Goal: Information Seeking & Learning: Compare options

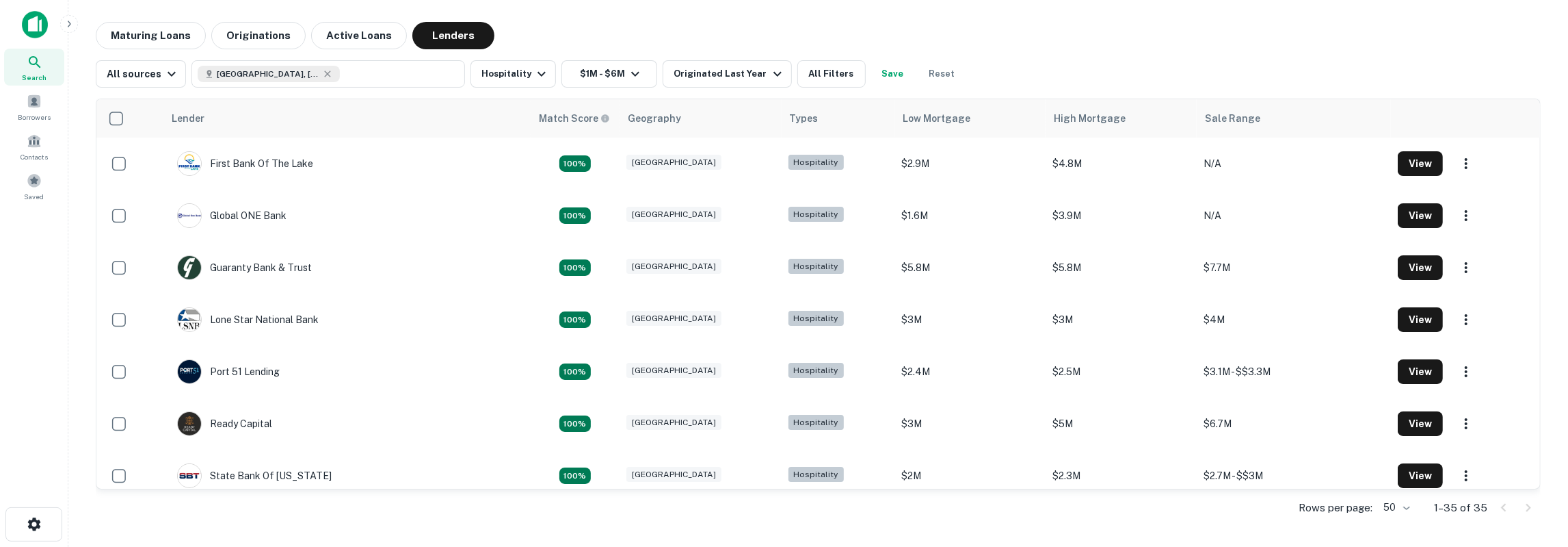
scroll to position [1195, 0]
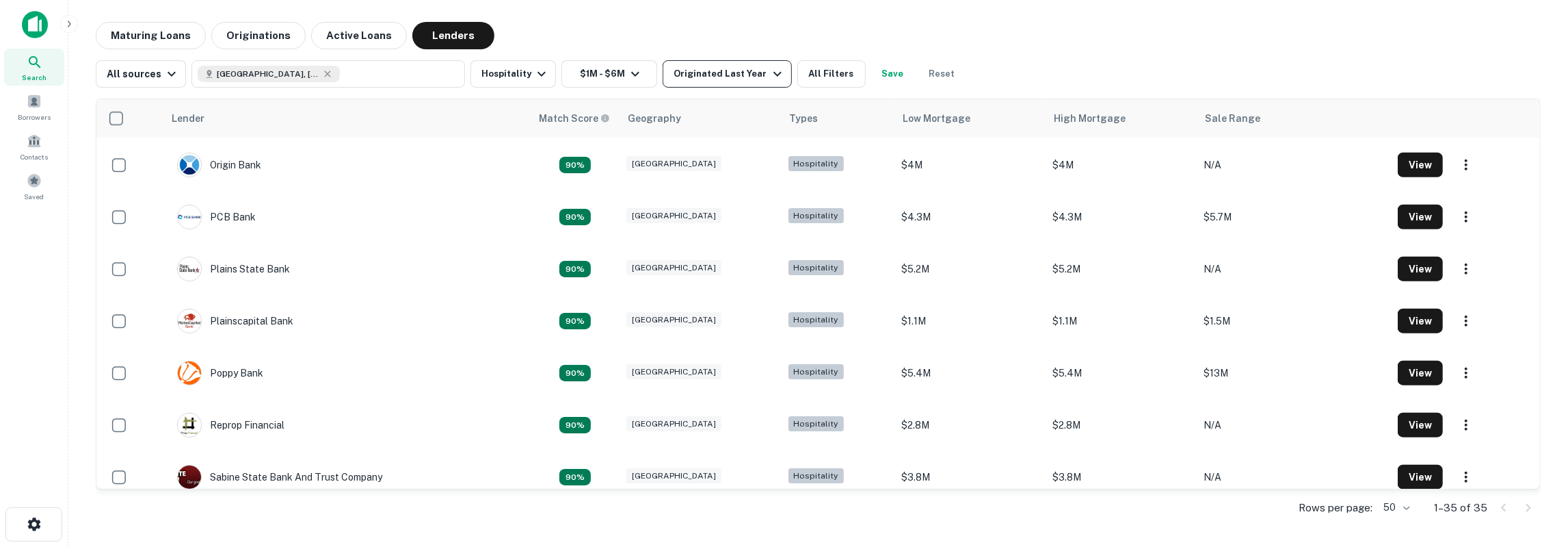
click at [736, 87] on button "Originated Last Year" at bounding box center [726, 74] width 129 height 27
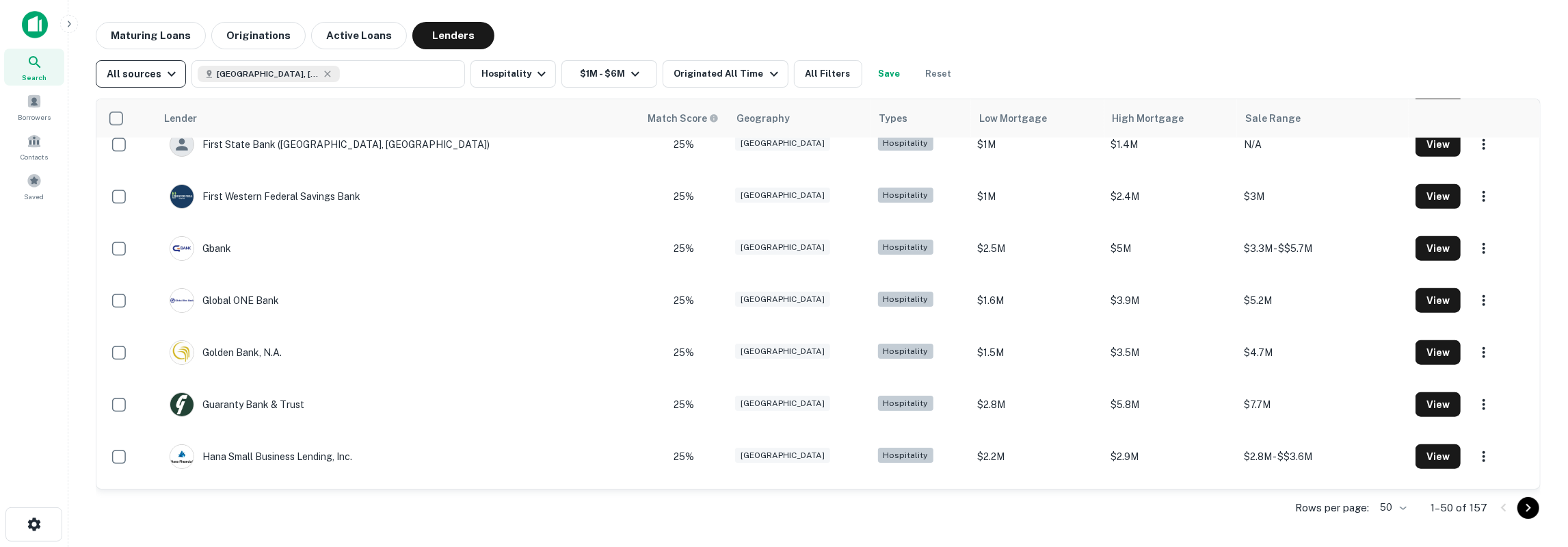
click at [152, 80] on div "All sources" at bounding box center [143, 73] width 73 height 16
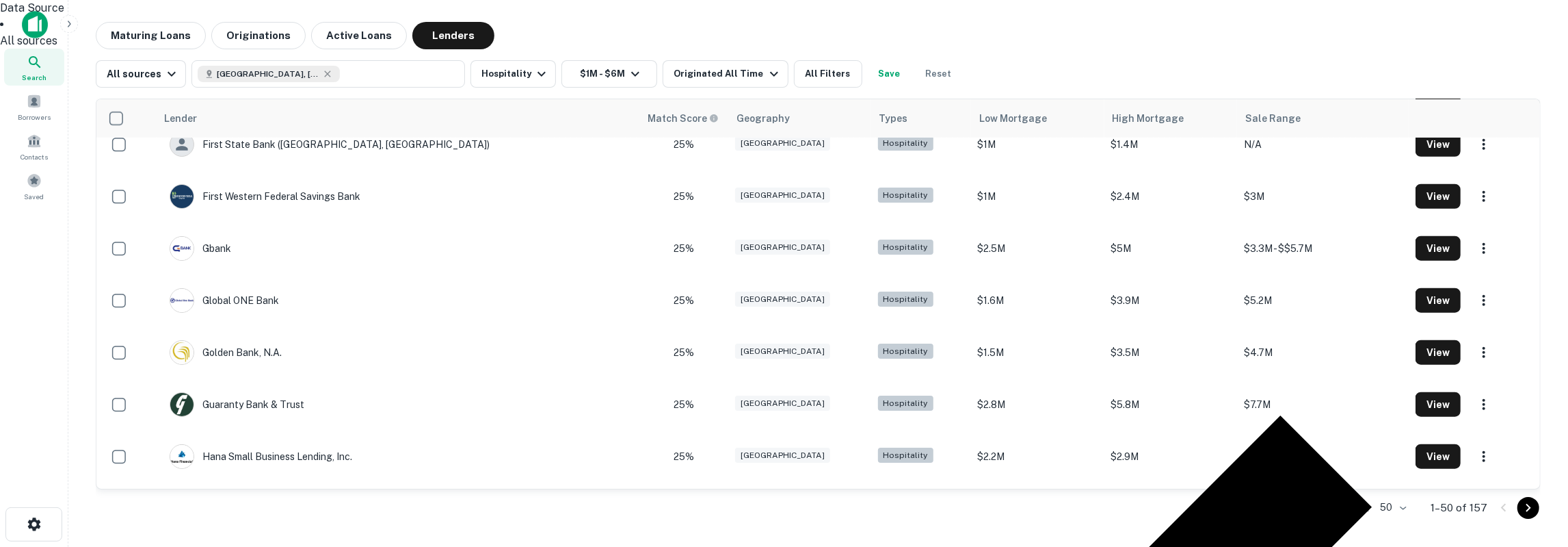
click at [761, 31] on div at bounding box center [784, 274] width 1568 height 547
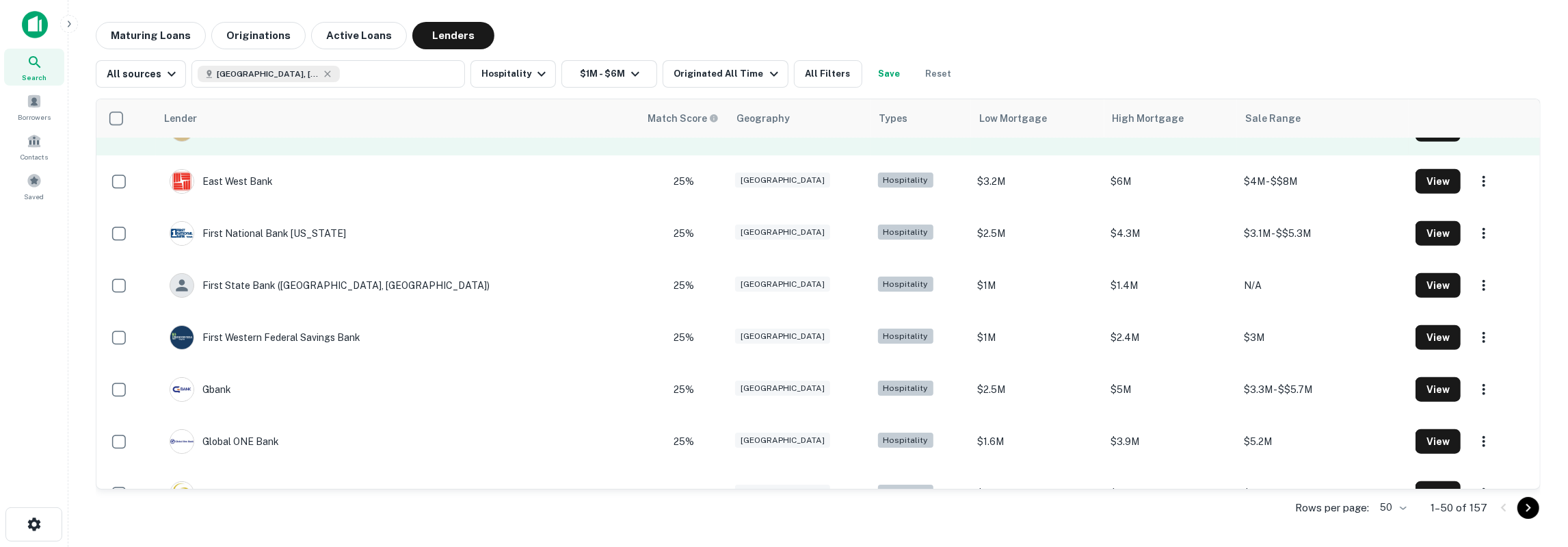
scroll to position [1042, 0]
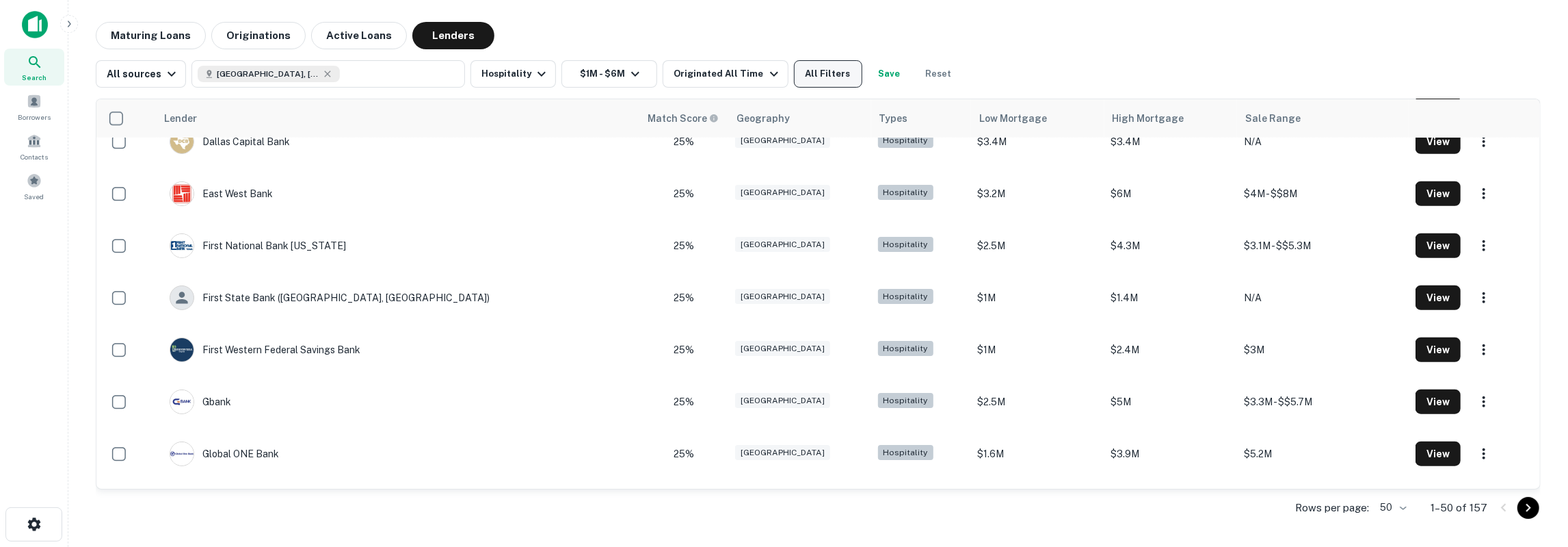
click at [842, 65] on button "All Filters" at bounding box center [828, 74] width 68 height 27
click at [976, 546] on div at bounding box center [784, 547] width 1568 height 0
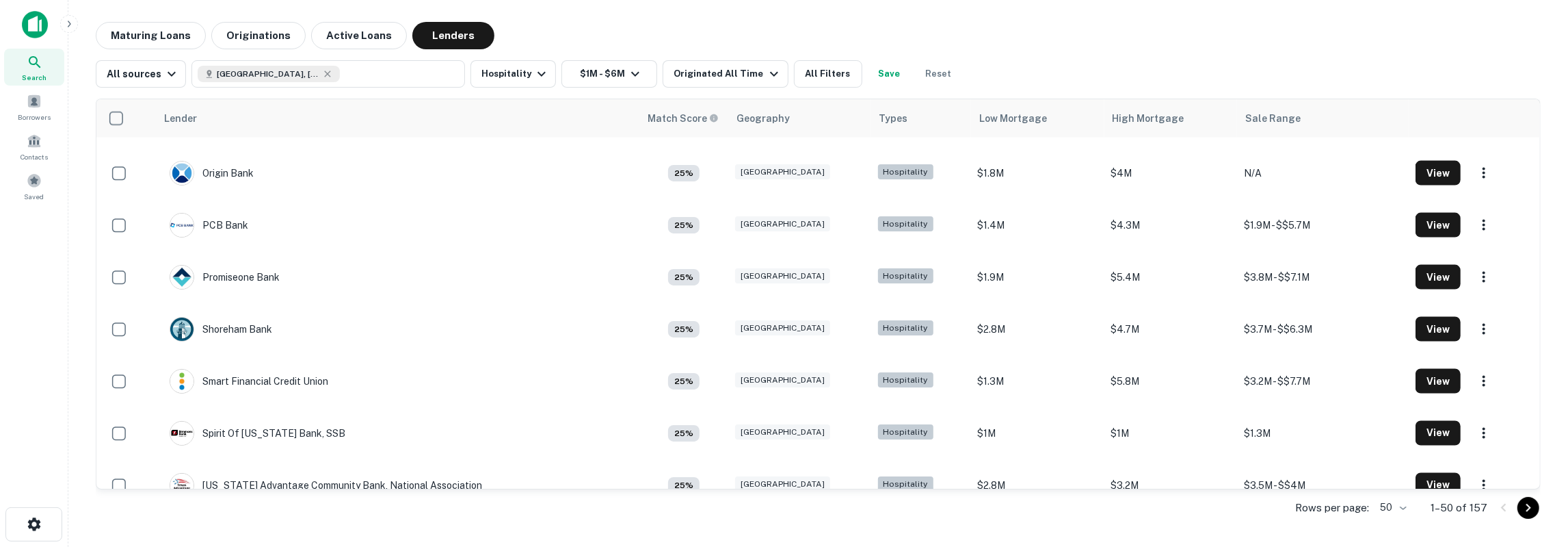
scroll to position [1713, 0]
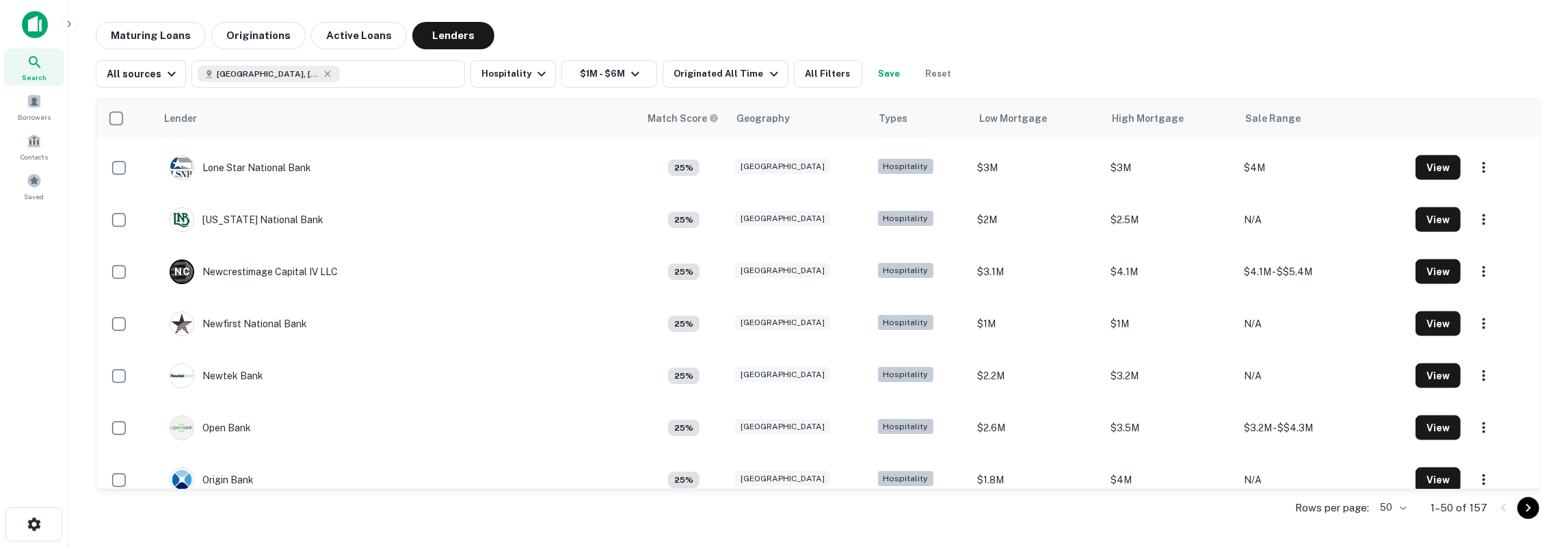
click at [1402, 508] on body "Search Borrowers Contacts Saved Maturing Loans Originations Active Loans Lender…" at bounding box center [784, 274] width 1568 height 547
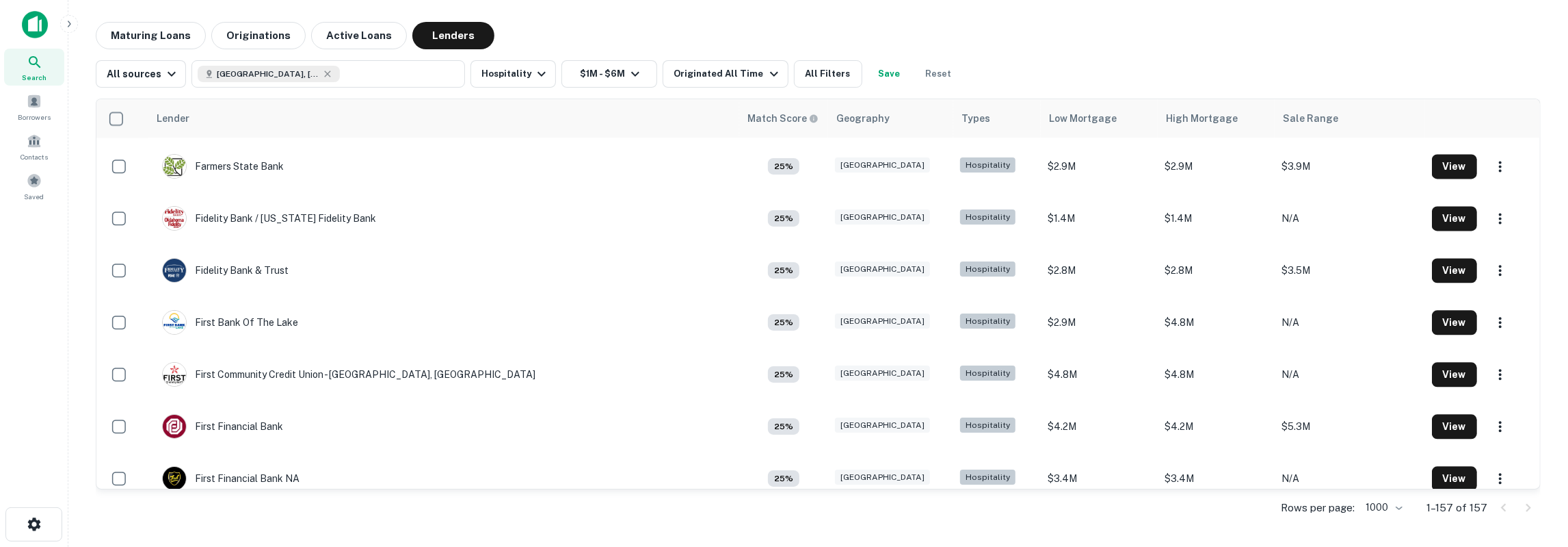
scroll to position [2862, 0]
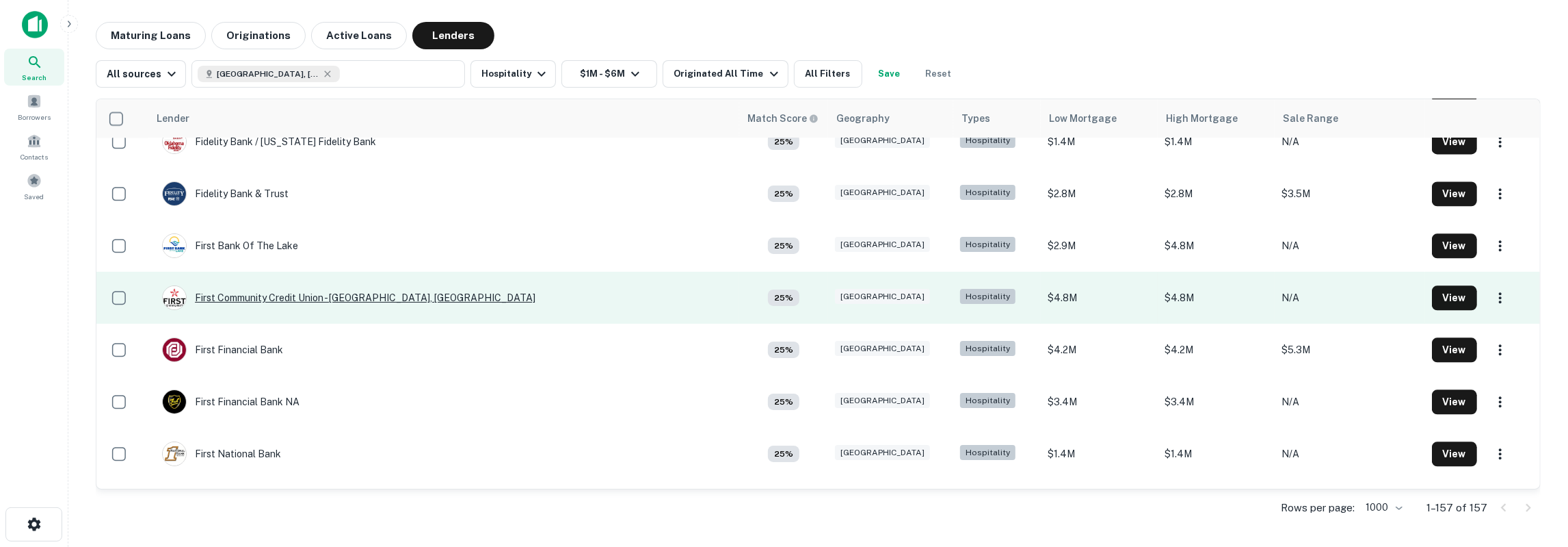
click at [268, 310] on div "First Community Credit Union - Houston, TX" at bounding box center [349, 297] width 374 height 25
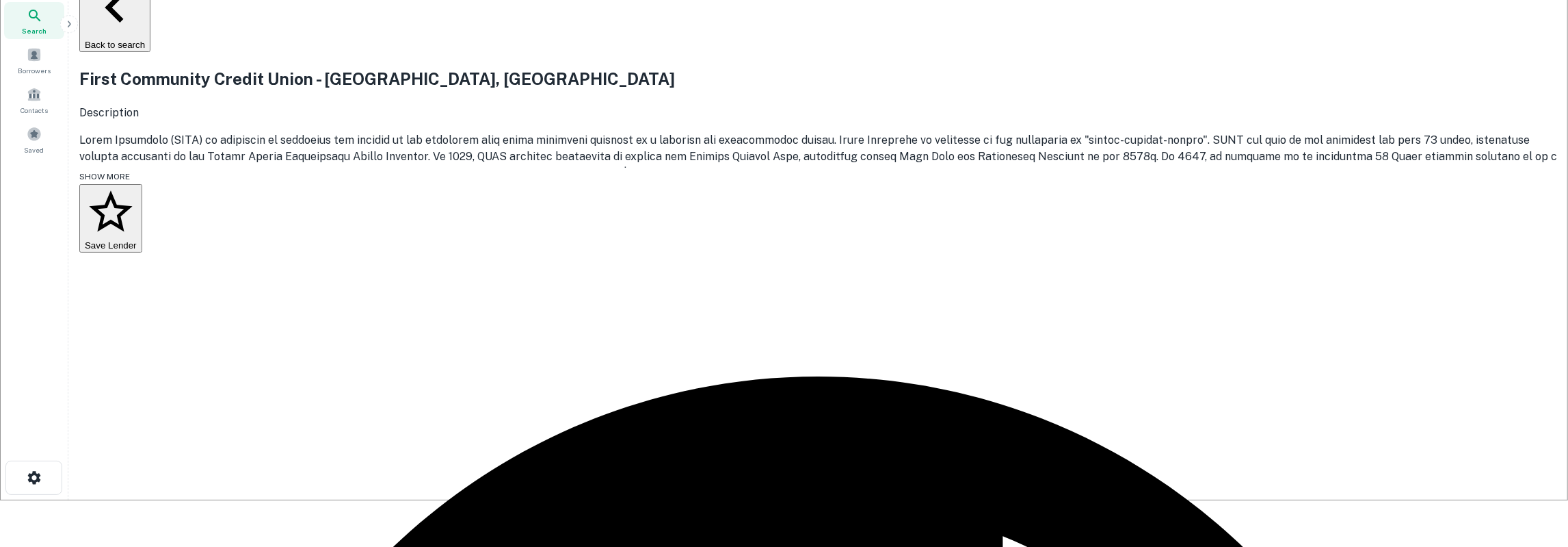
scroll to position [71, 0]
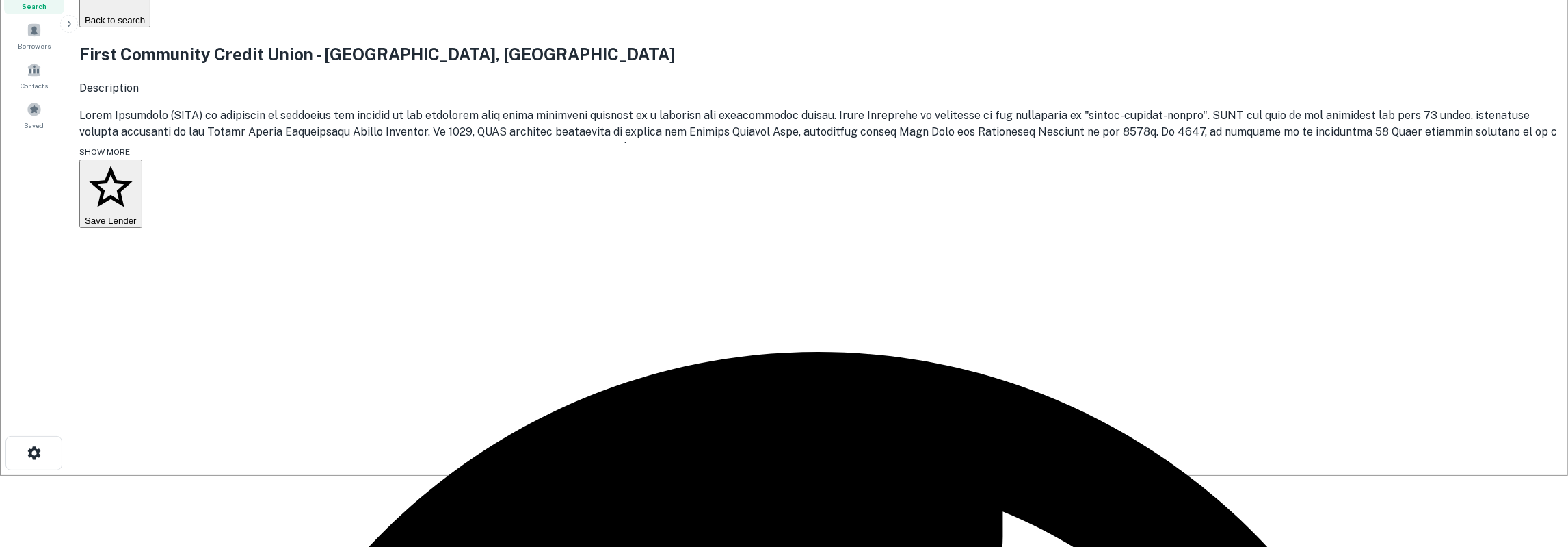
click at [142, 195] on button "Save Lender" at bounding box center [111, 193] width 63 height 68
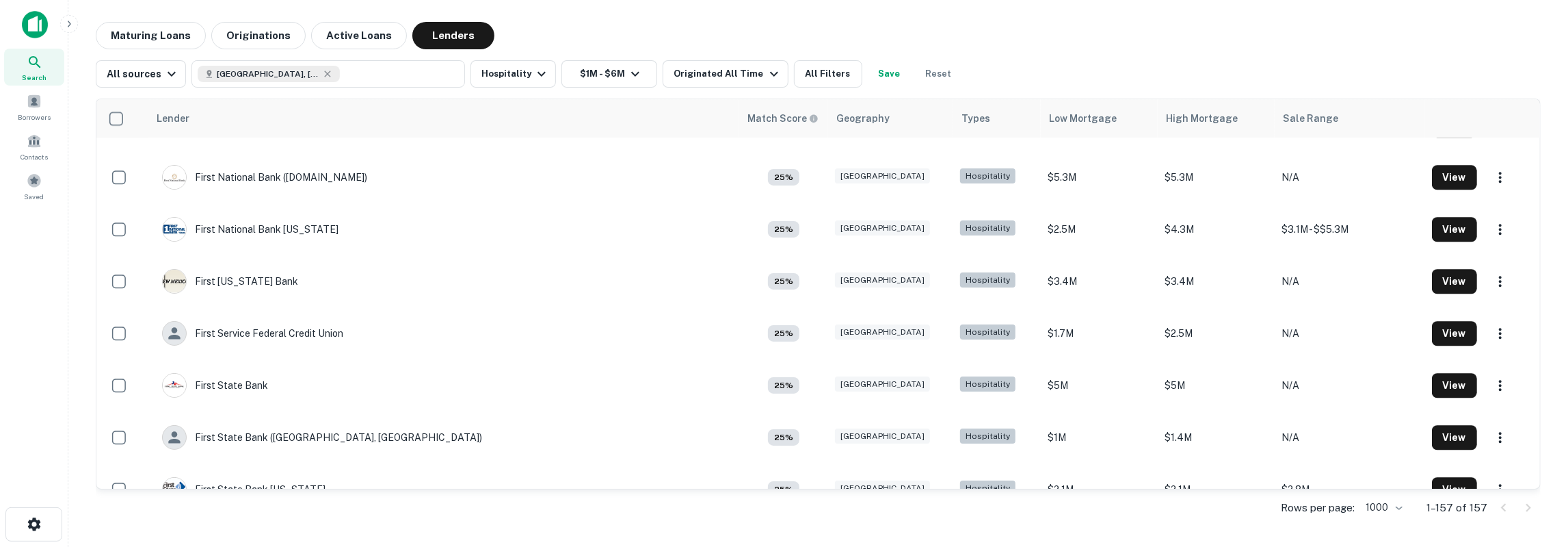
scroll to position [3323, 0]
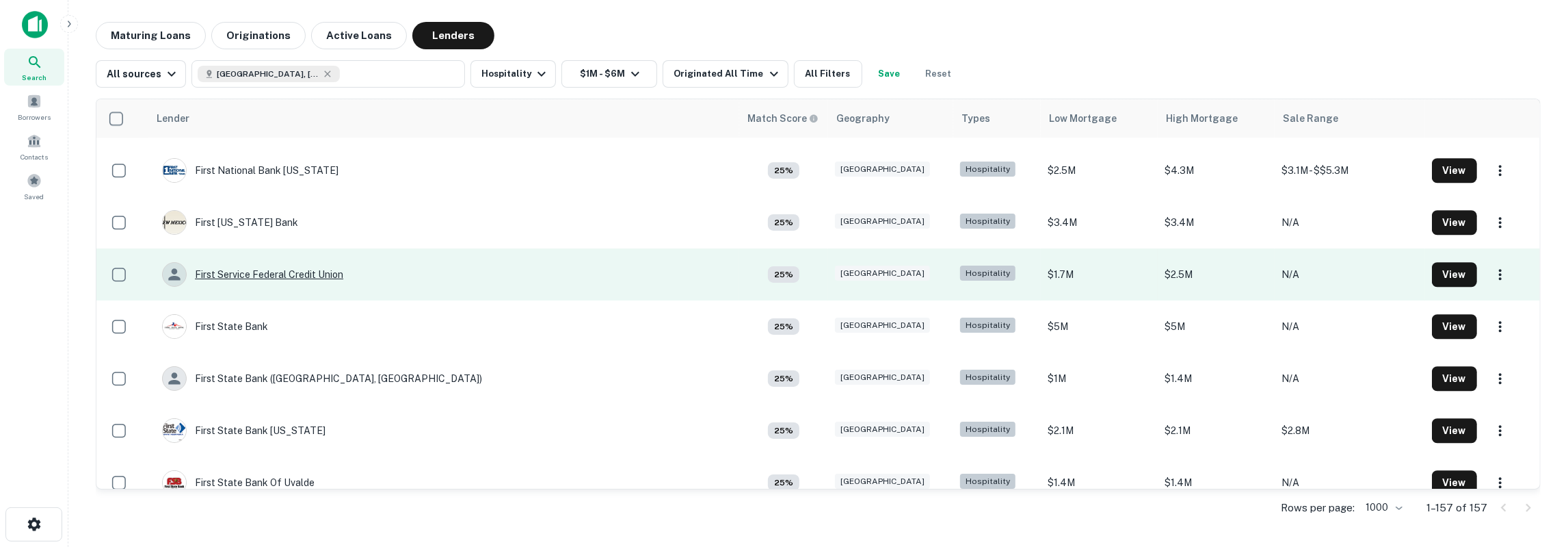
click at [242, 272] on div "First Service Federal Credit Union" at bounding box center [253, 274] width 181 height 25
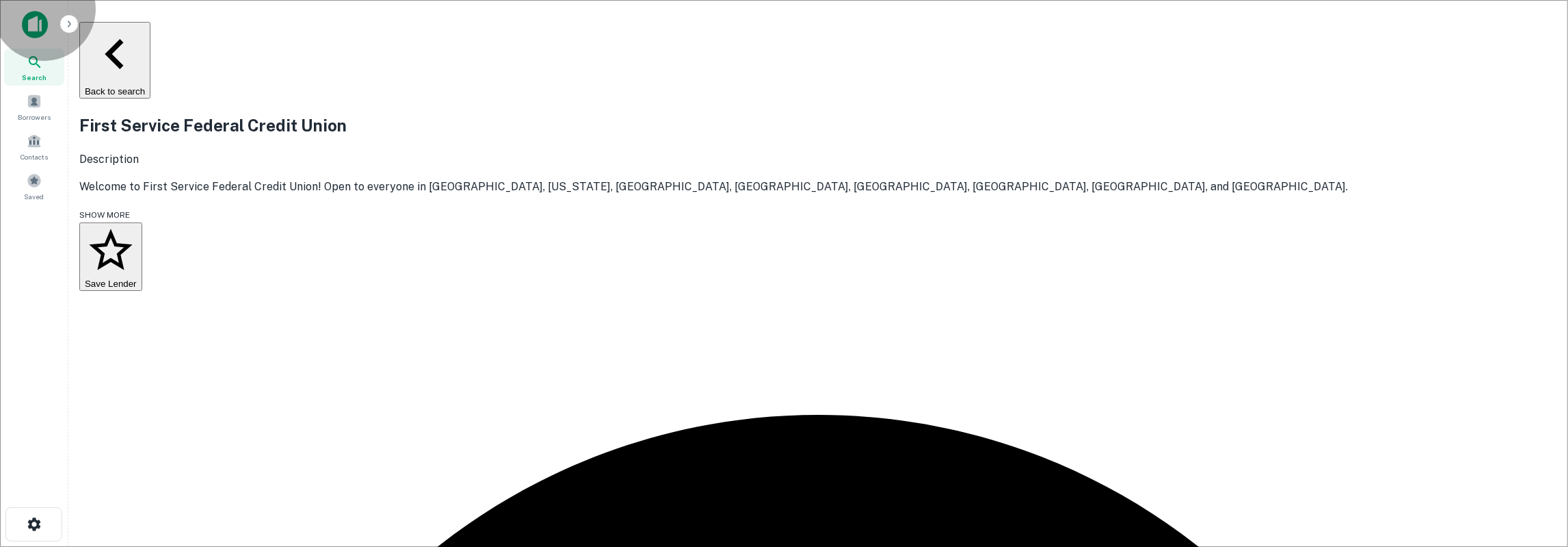
click at [142, 233] on button "Save Lender" at bounding box center [111, 256] width 63 height 68
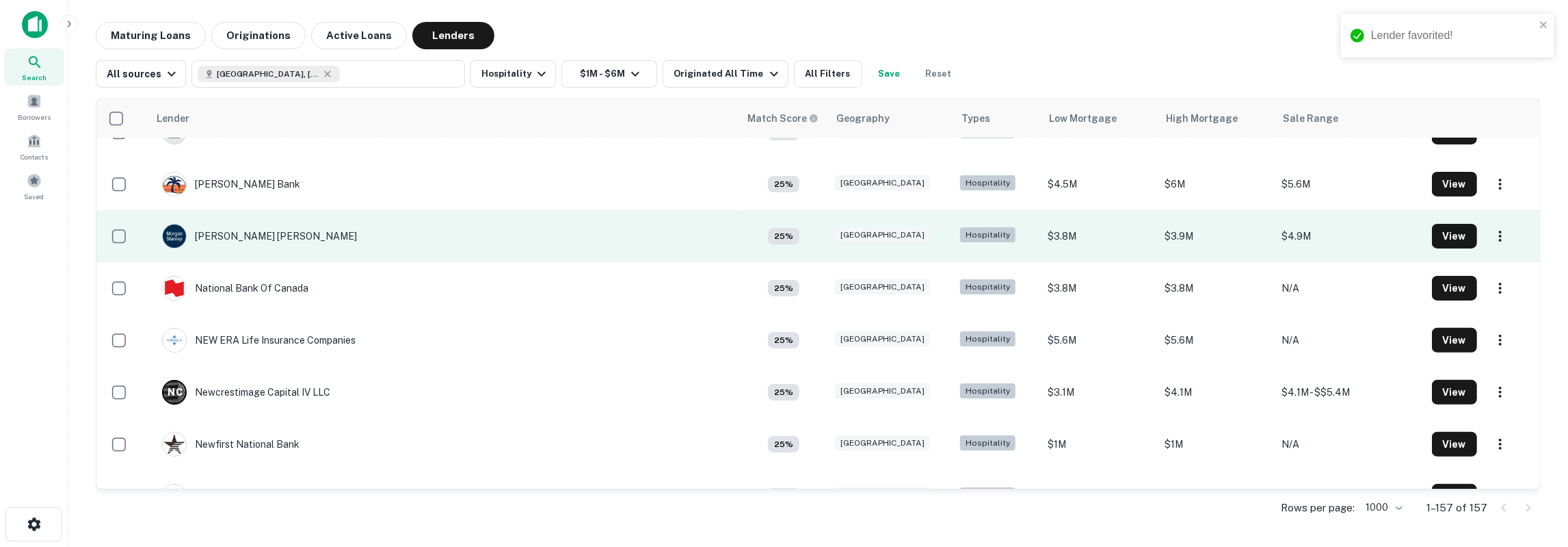
scroll to position [5085, 0]
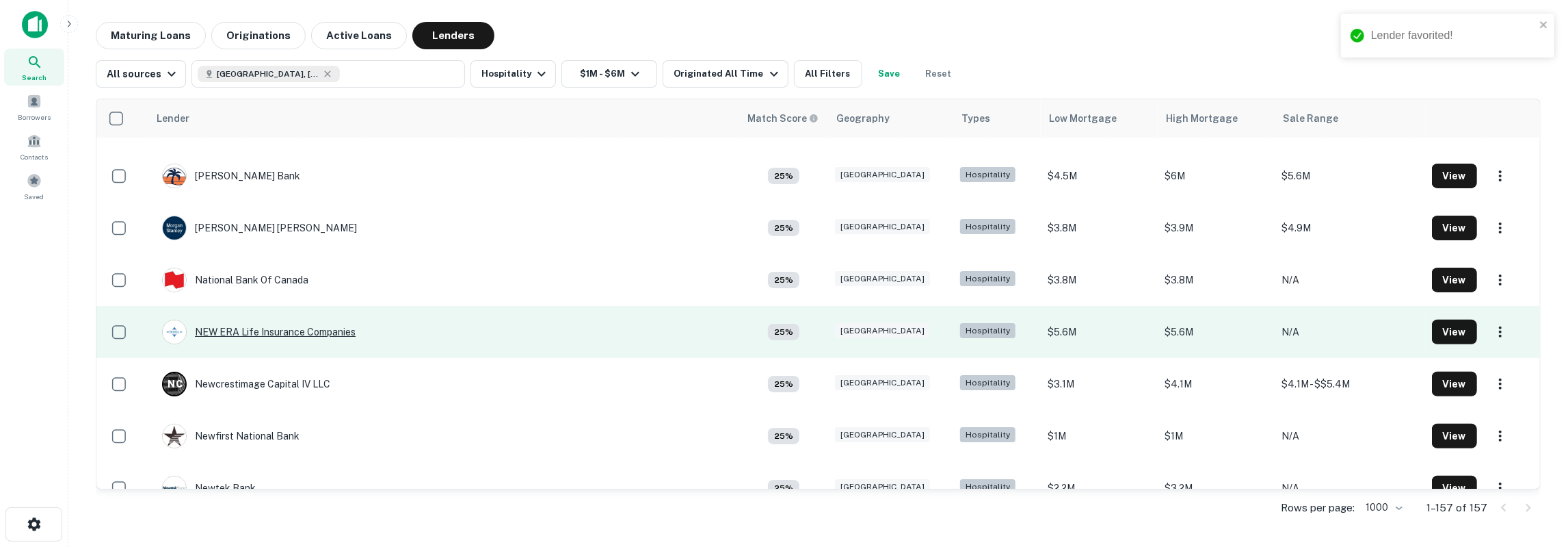
click at [311, 330] on div "NEW ERA Life Insurance Companies" at bounding box center [259, 332] width 194 height 25
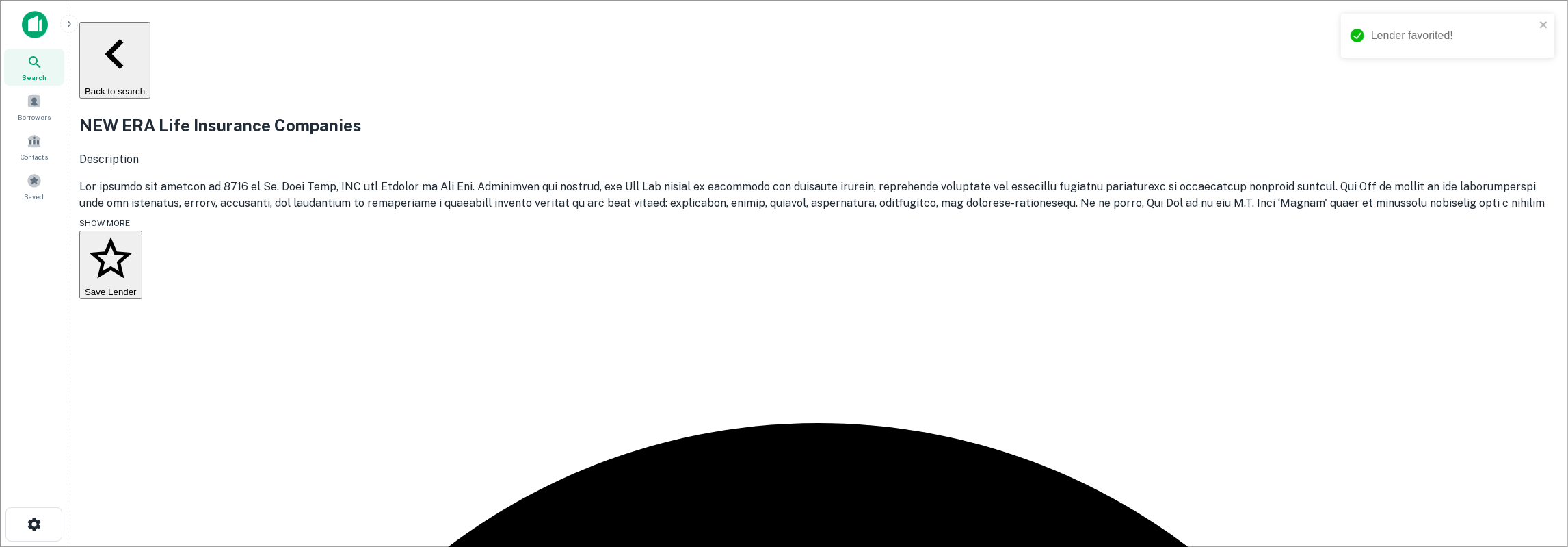
click at [142, 271] on button "Save Lender" at bounding box center [111, 264] width 63 height 68
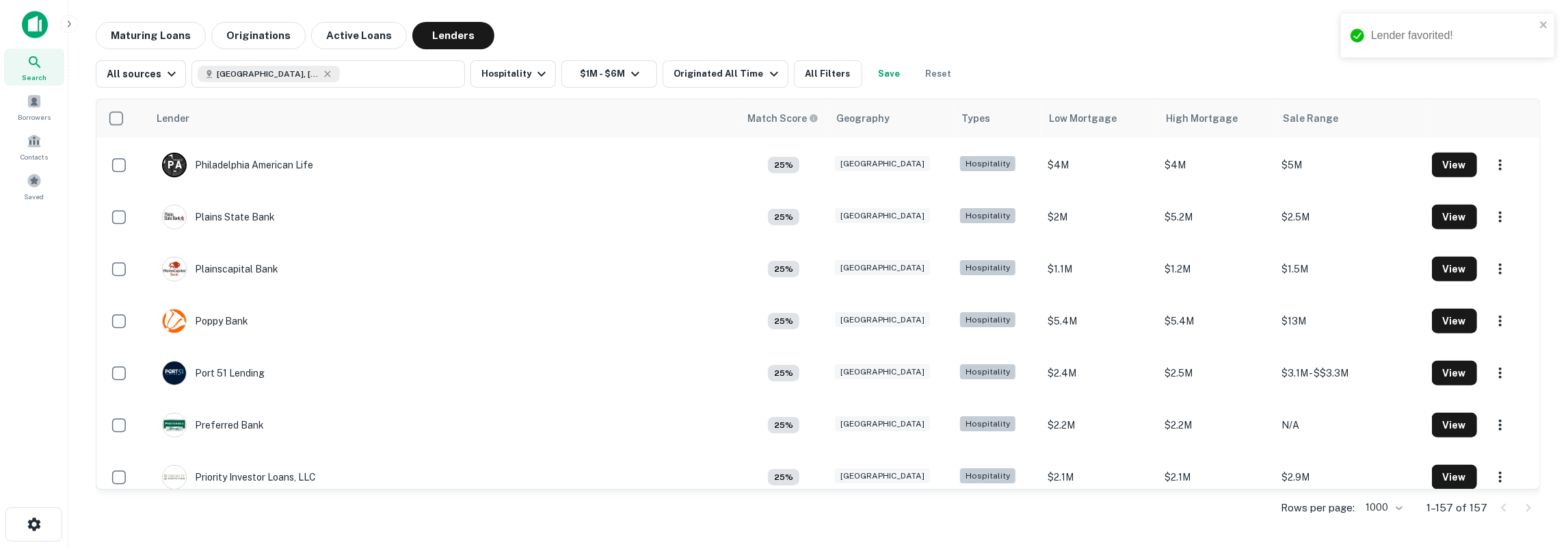
scroll to position [6006, 0]
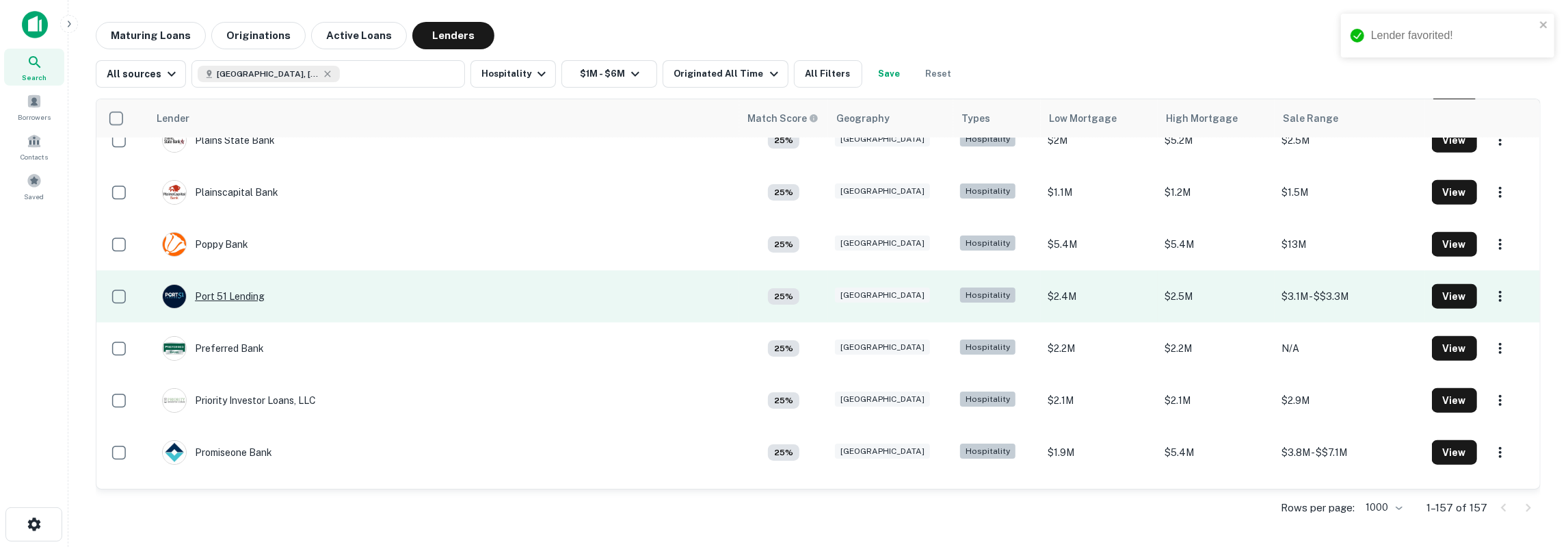
click at [259, 297] on div "Port 51 Lending" at bounding box center [214, 296] width 103 height 25
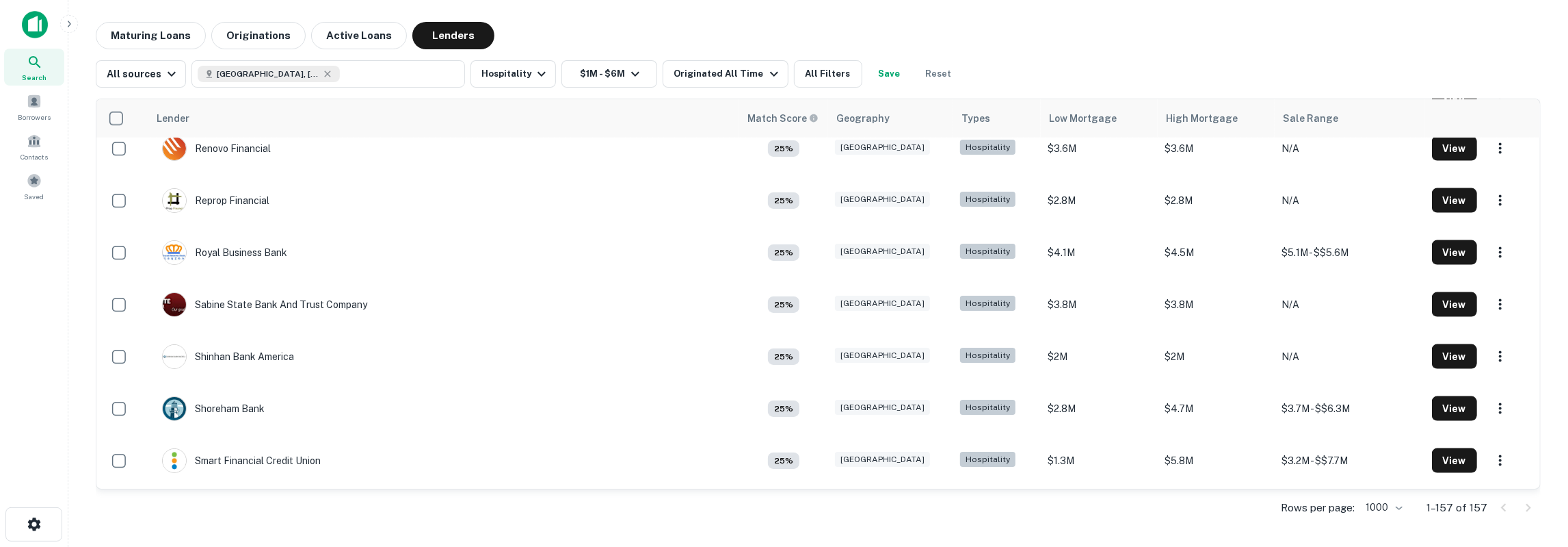
scroll to position [6542, 0]
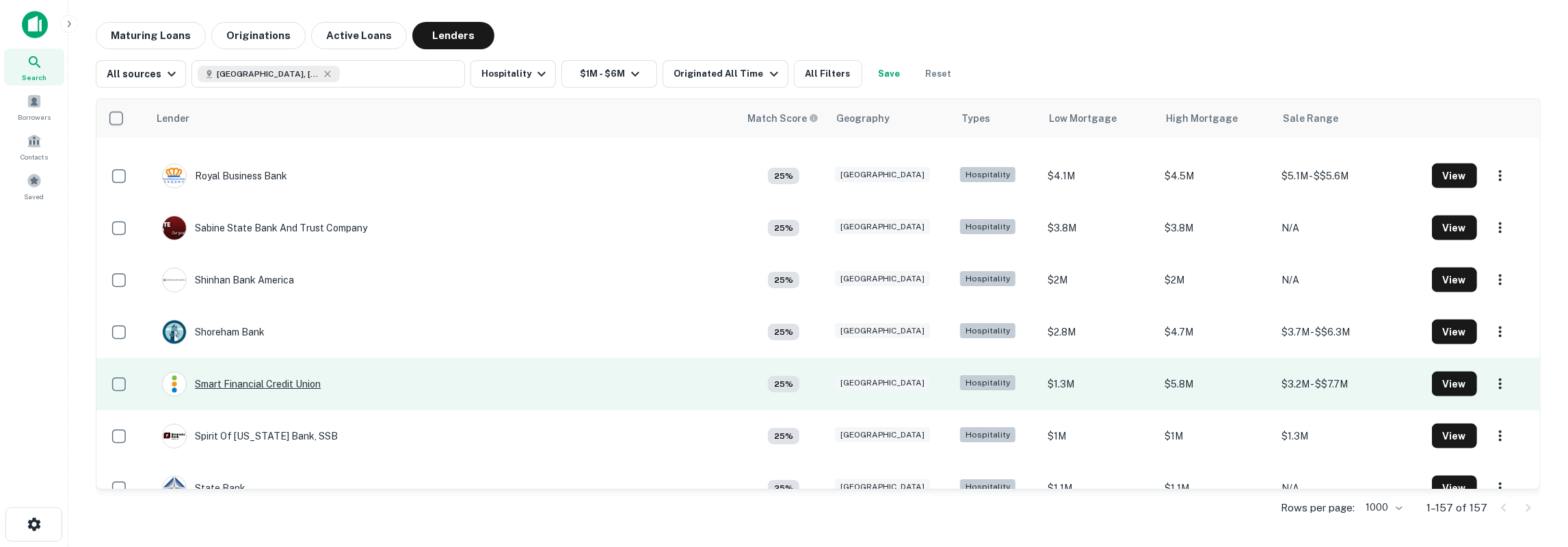
click at [296, 380] on div "Smart Financial Credit Union" at bounding box center [242, 384] width 159 height 25
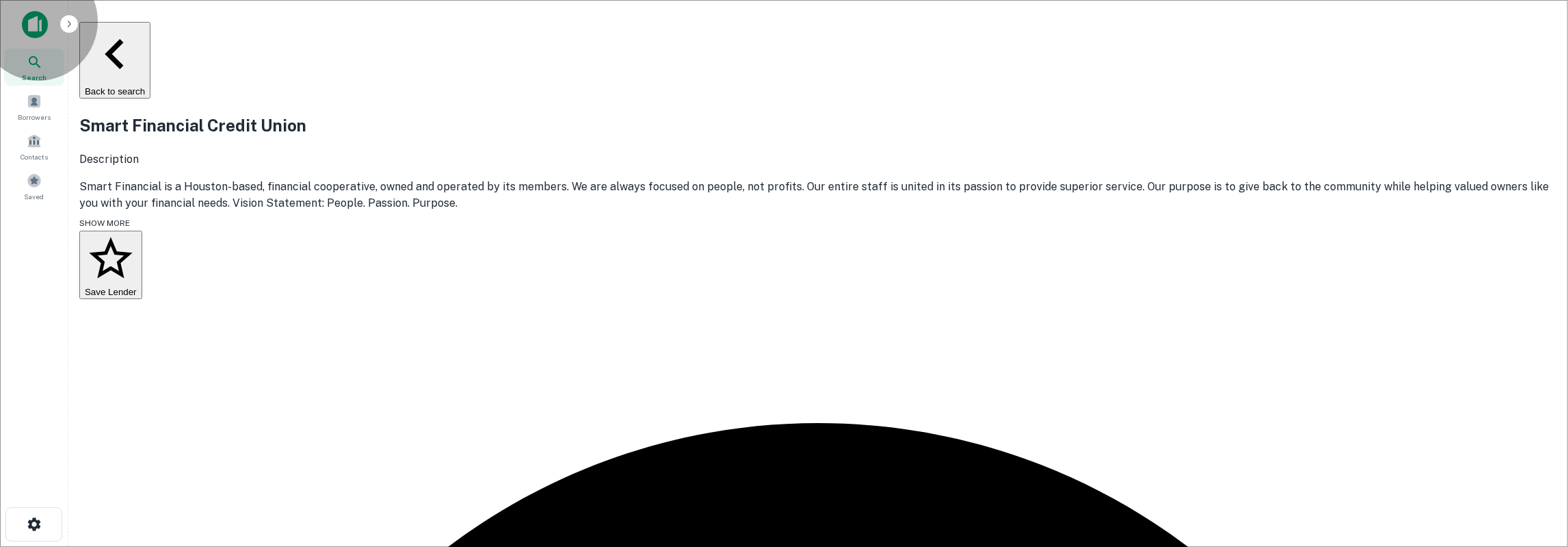
click at [142, 262] on button "Save Lender" at bounding box center [111, 264] width 63 height 68
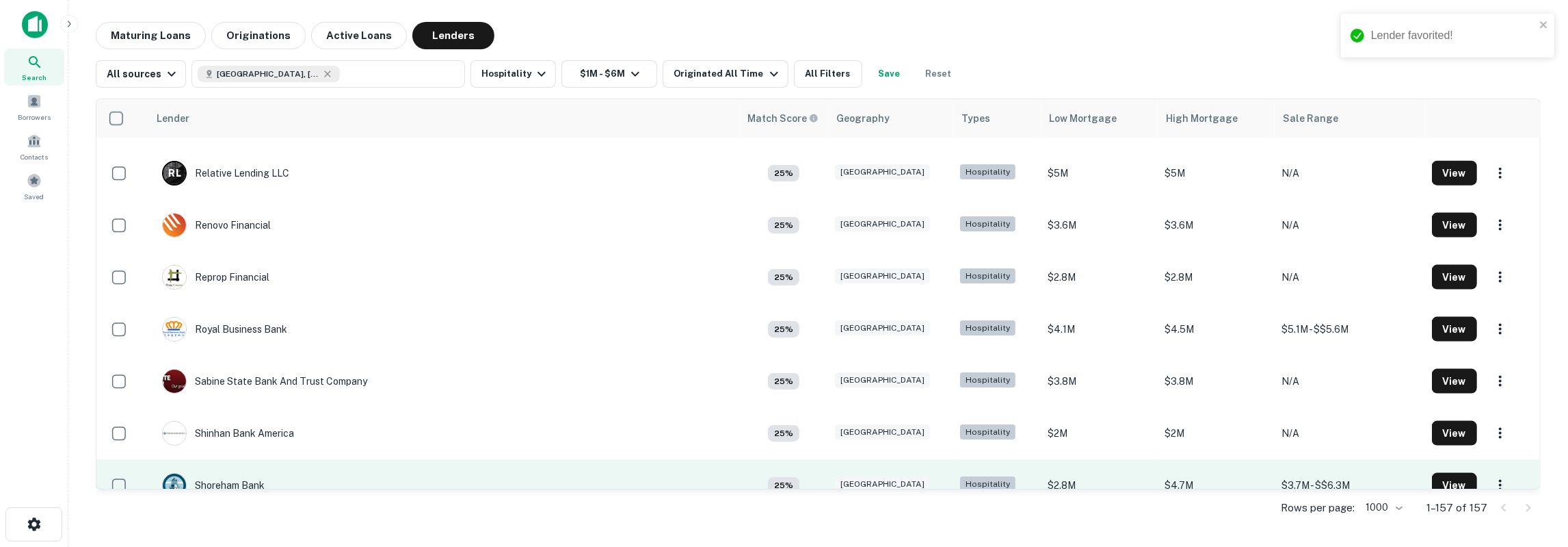
scroll to position [6312, 0]
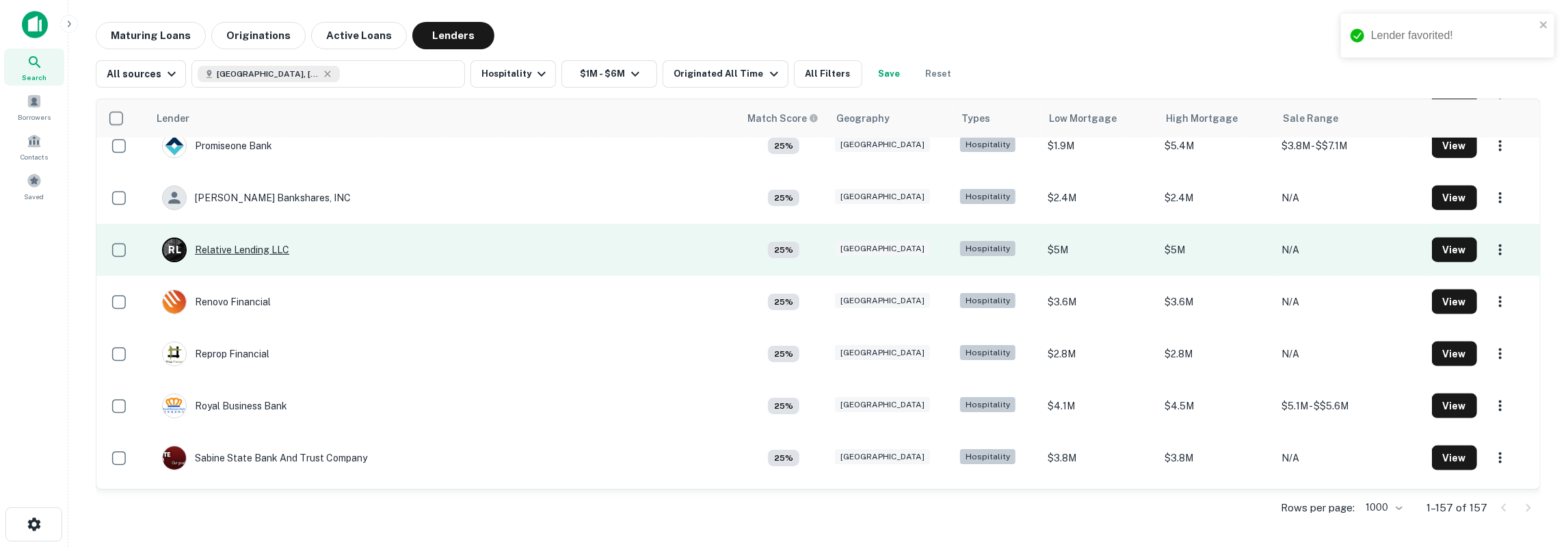
click at [243, 250] on div "R L Relative Lending LLC" at bounding box center [226, 250] width 127 height 25
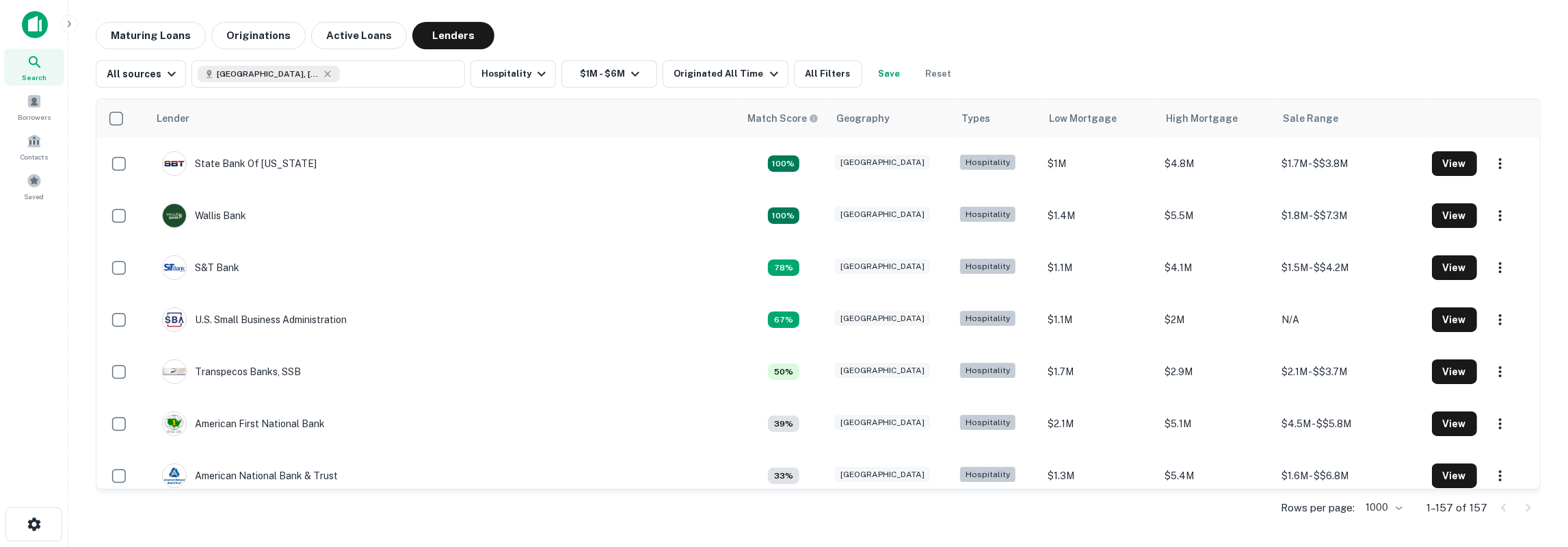
scroll to position [6312, 0]
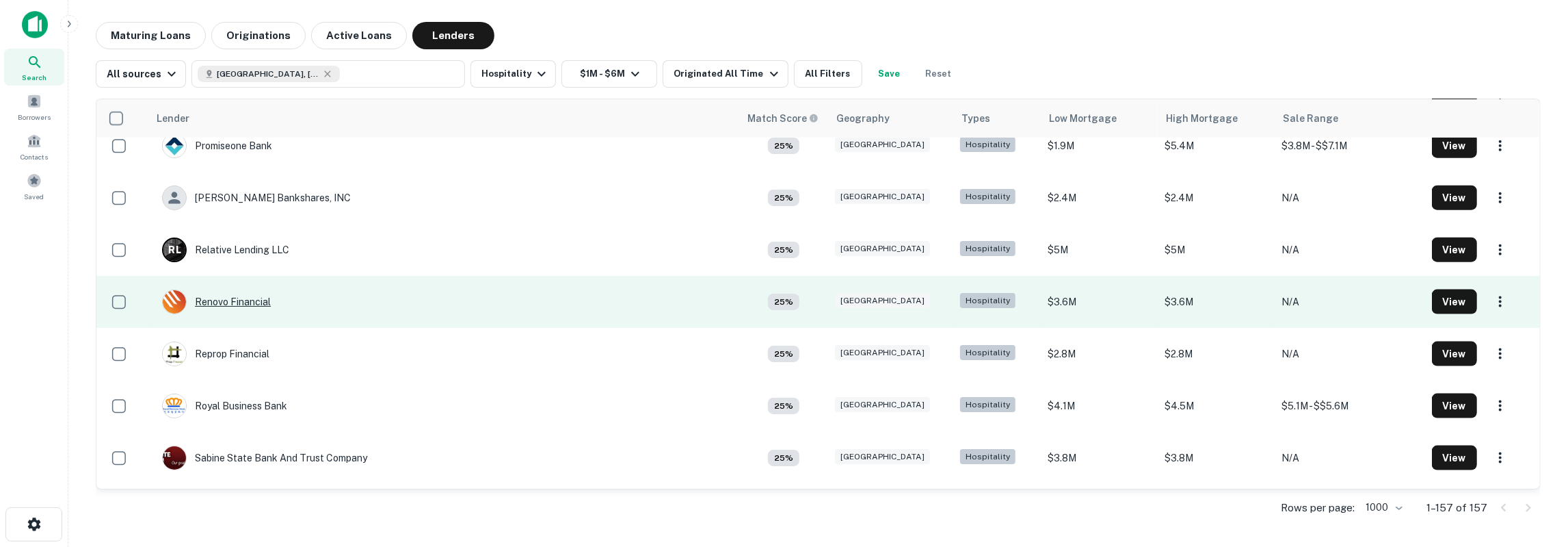
click at [255, 303] on div "Renovo Financial" at bounding box center [216, 302] width 109 height 25
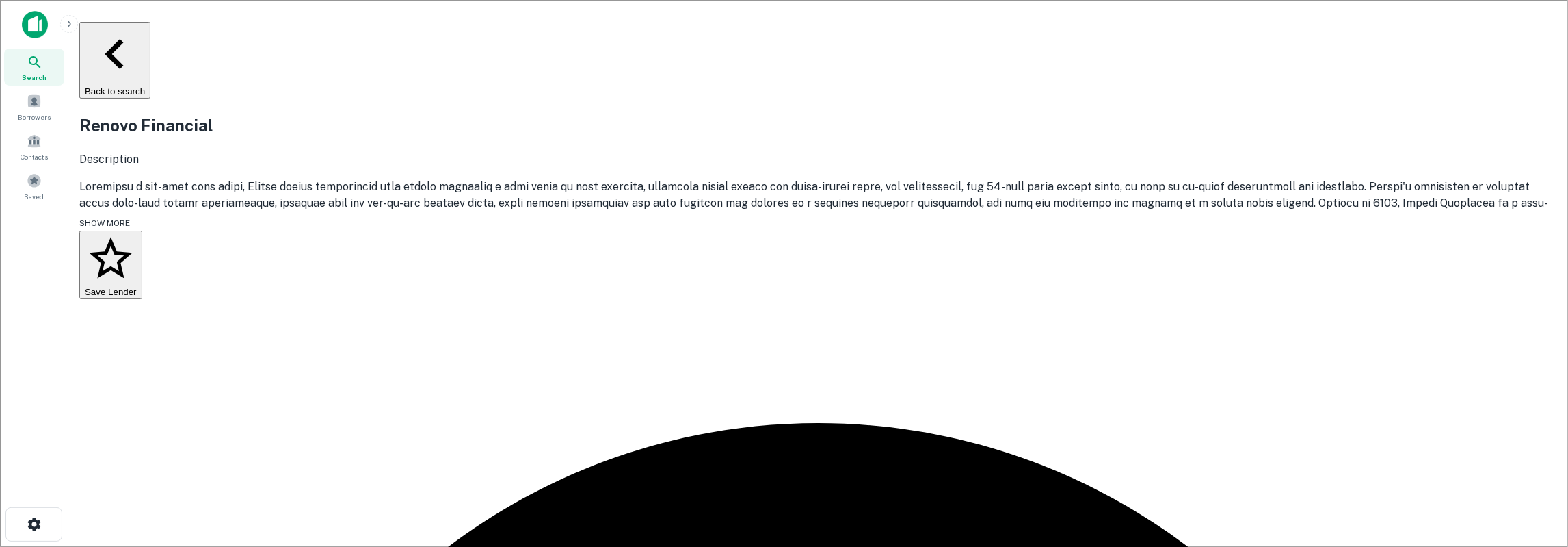
click at [142, 273] on button "Save Lender" at bounding box center [111, 264] width 63 height 68
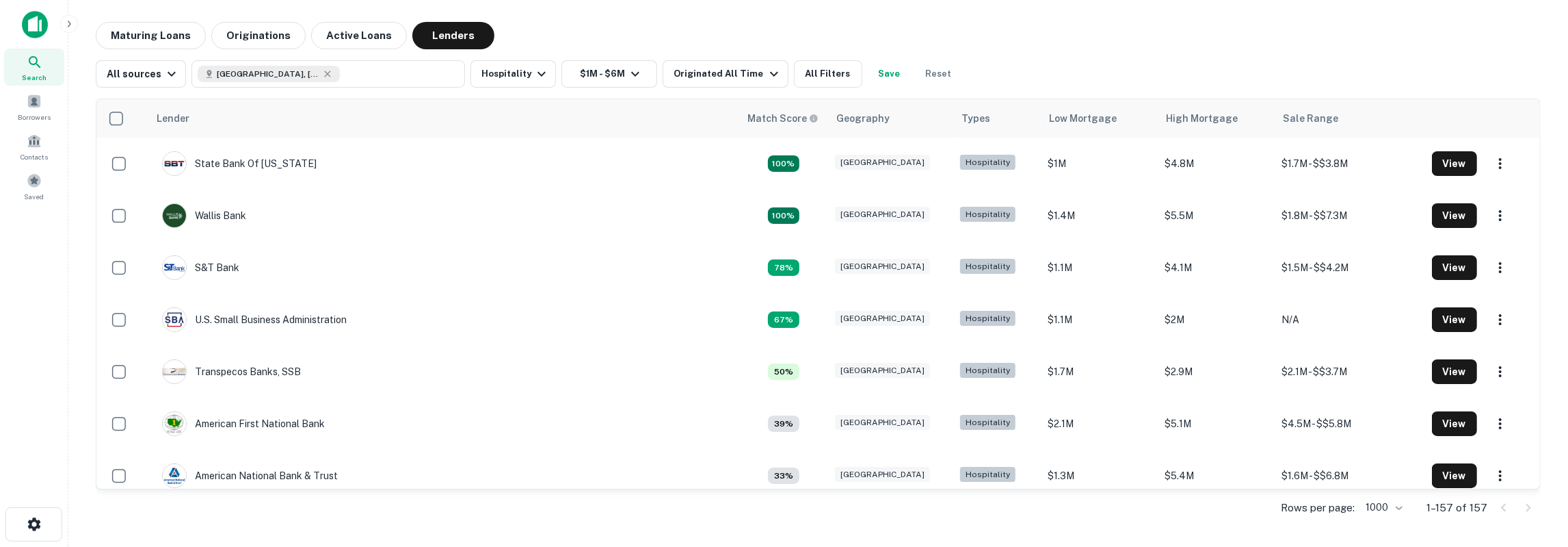
scroll to position [6312, 0]
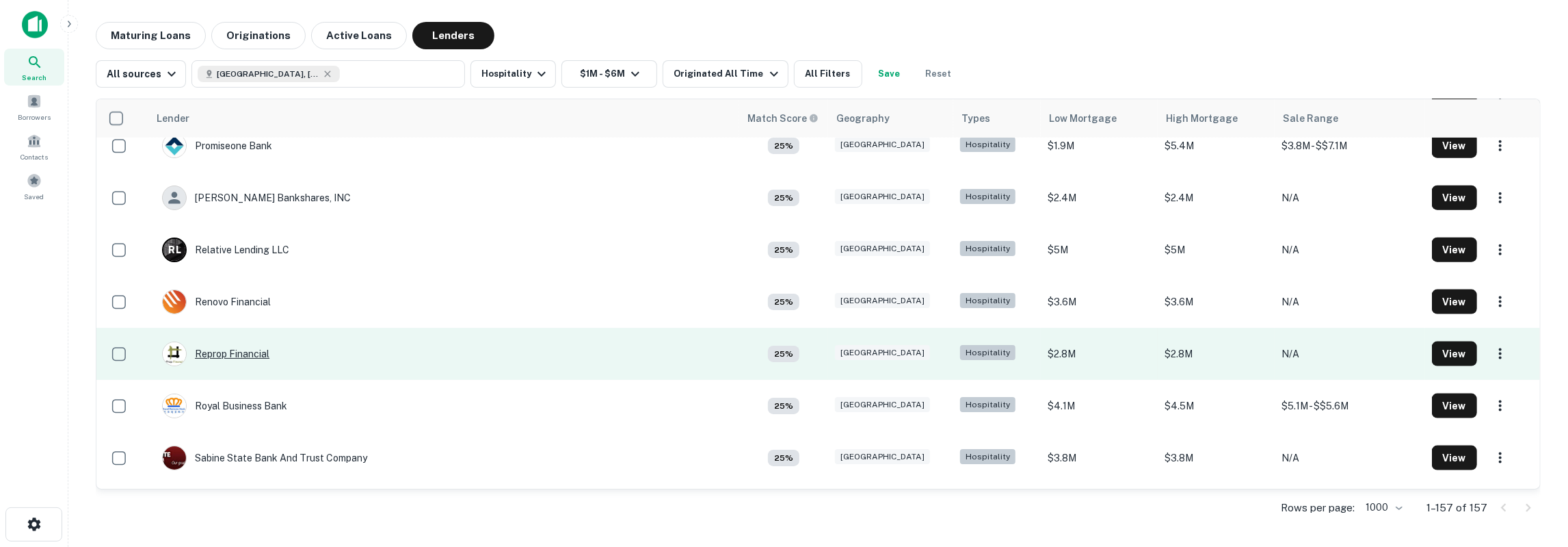
click at [246, 349] on div "Reprop Financial" at bounding box center [216, 354] width 107 height 25
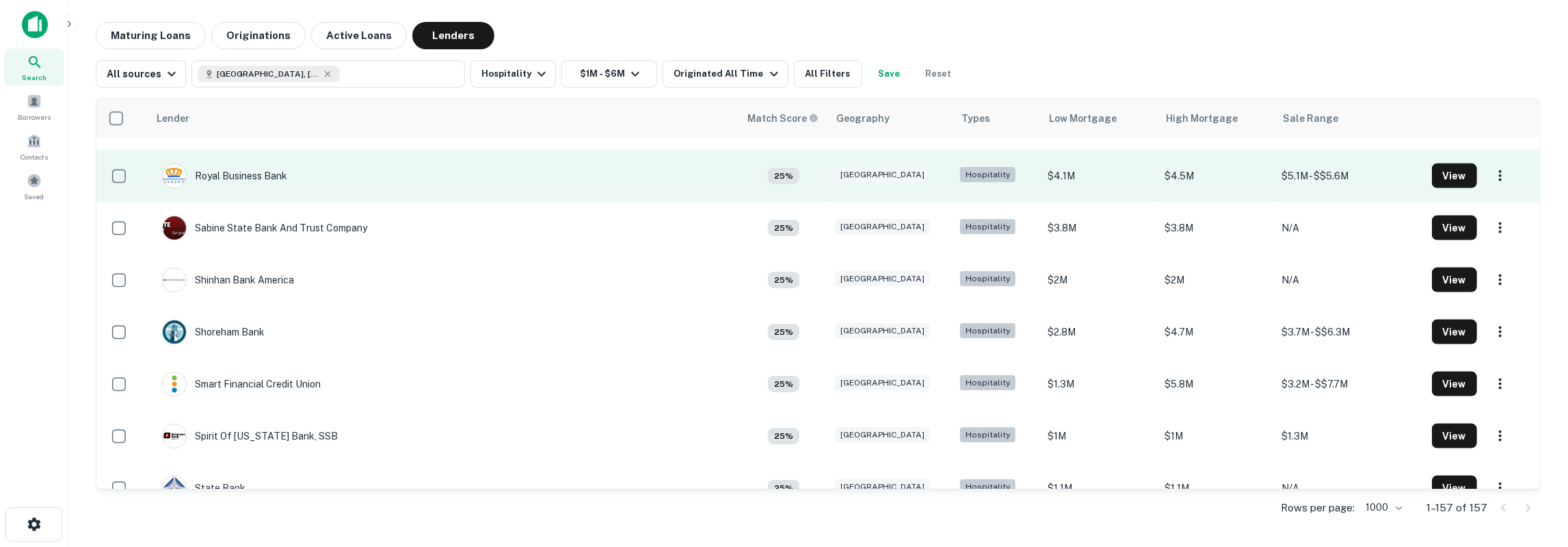
scroll to position [6619, 0]
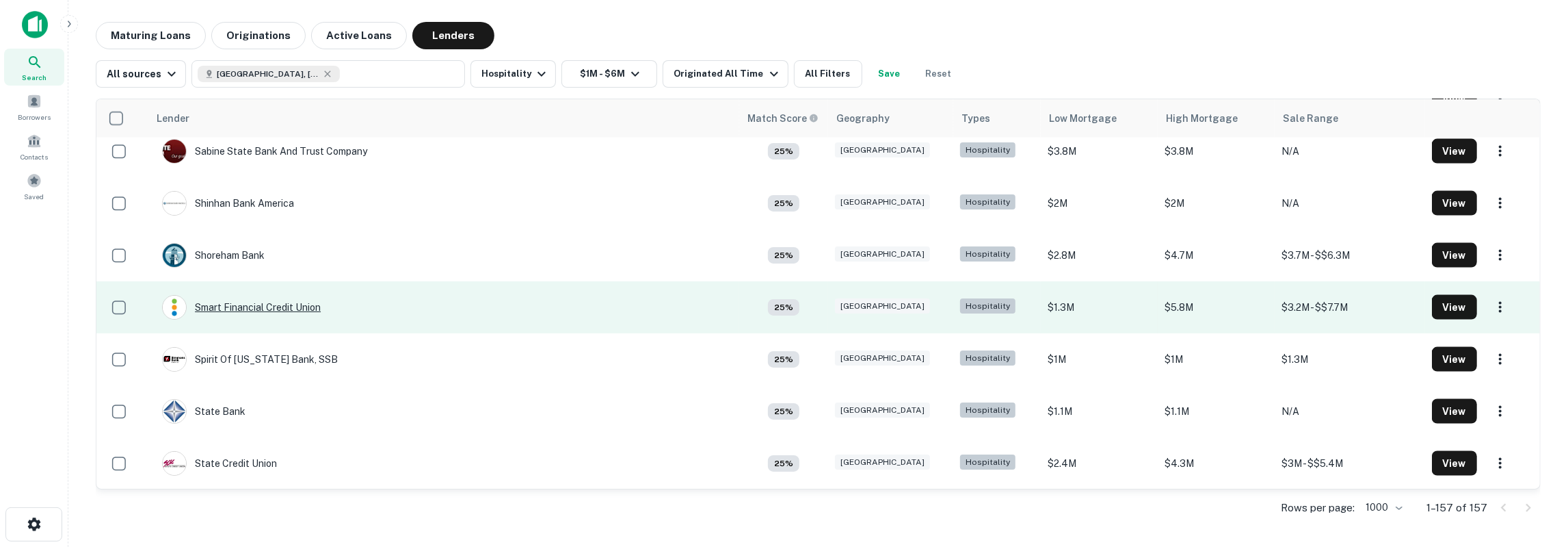
click at [273, 313] on div "Smart Financial Credit Union" at bounding box center [242, 307] width 159 height 25
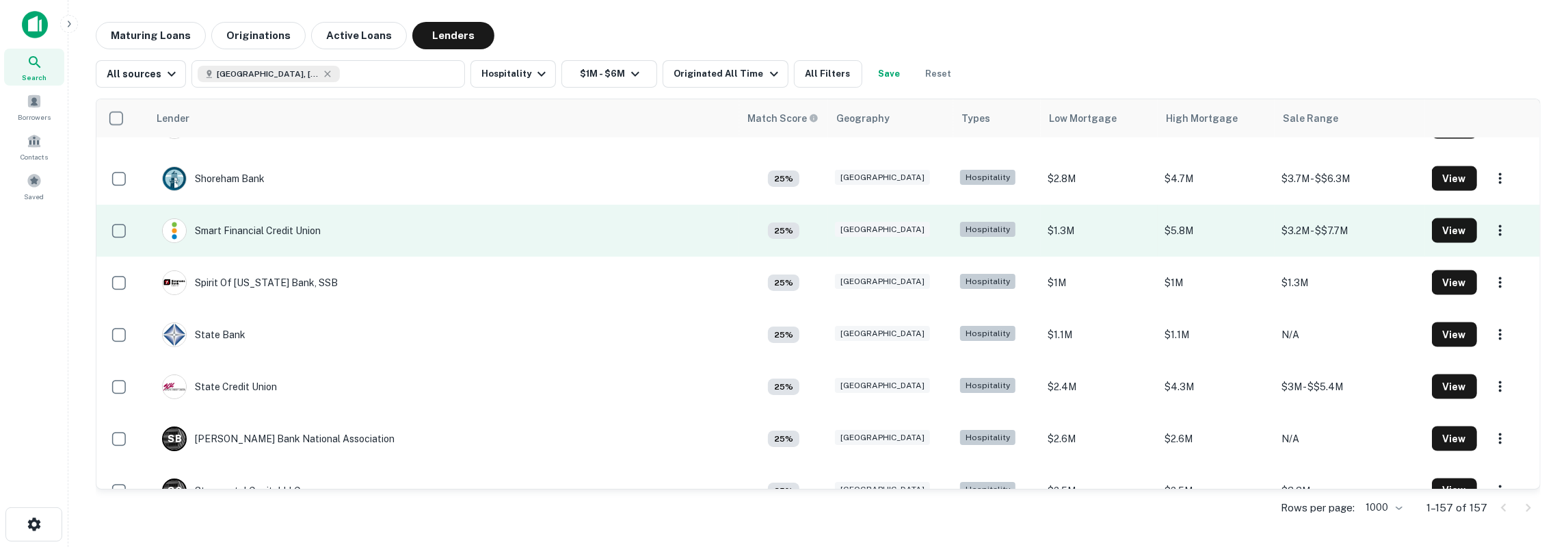
scroll to position [6772, 0]
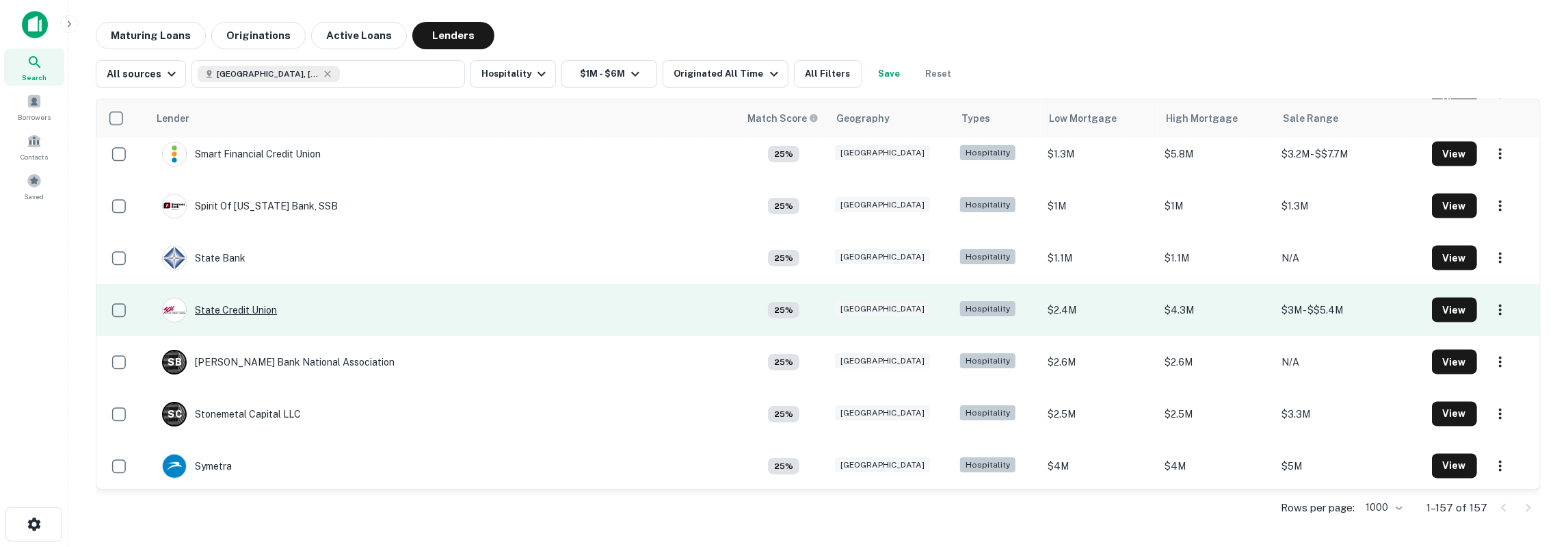
click at [252, 303] on div "State Credit Union" at bounding box center [220, 309] width 115 height 25
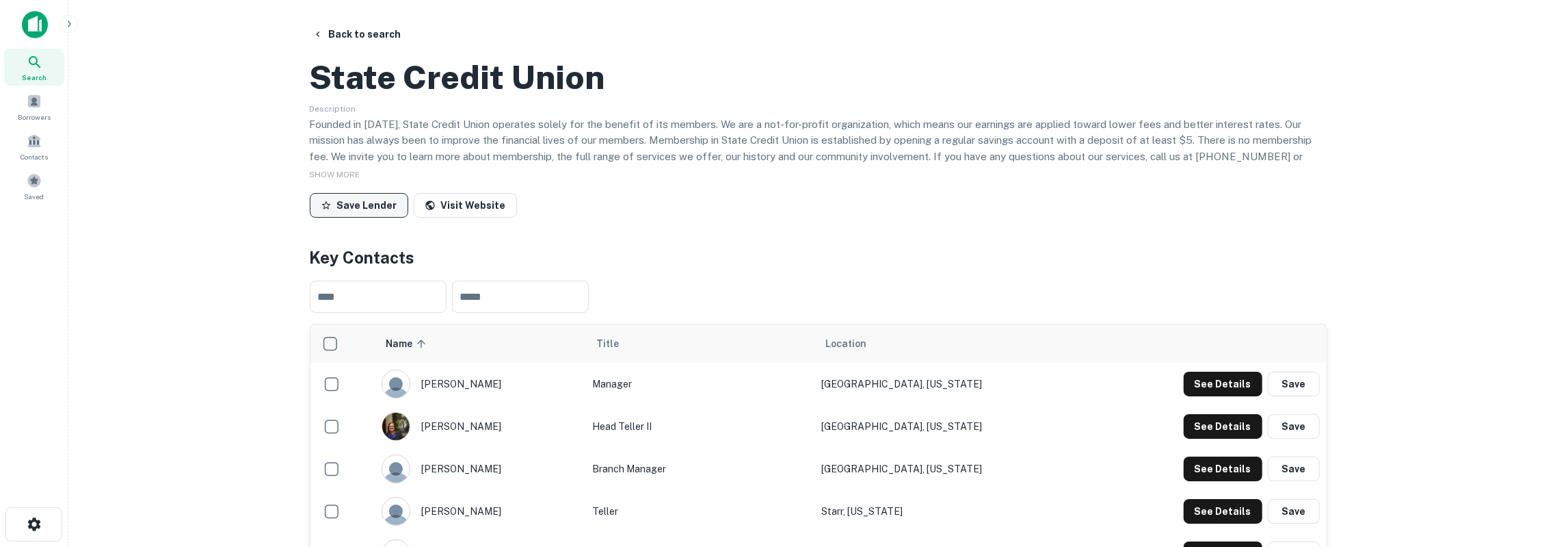
click at [372, 218] on button "Save Lender" at bounding box center [359, 205] width 98 height 25
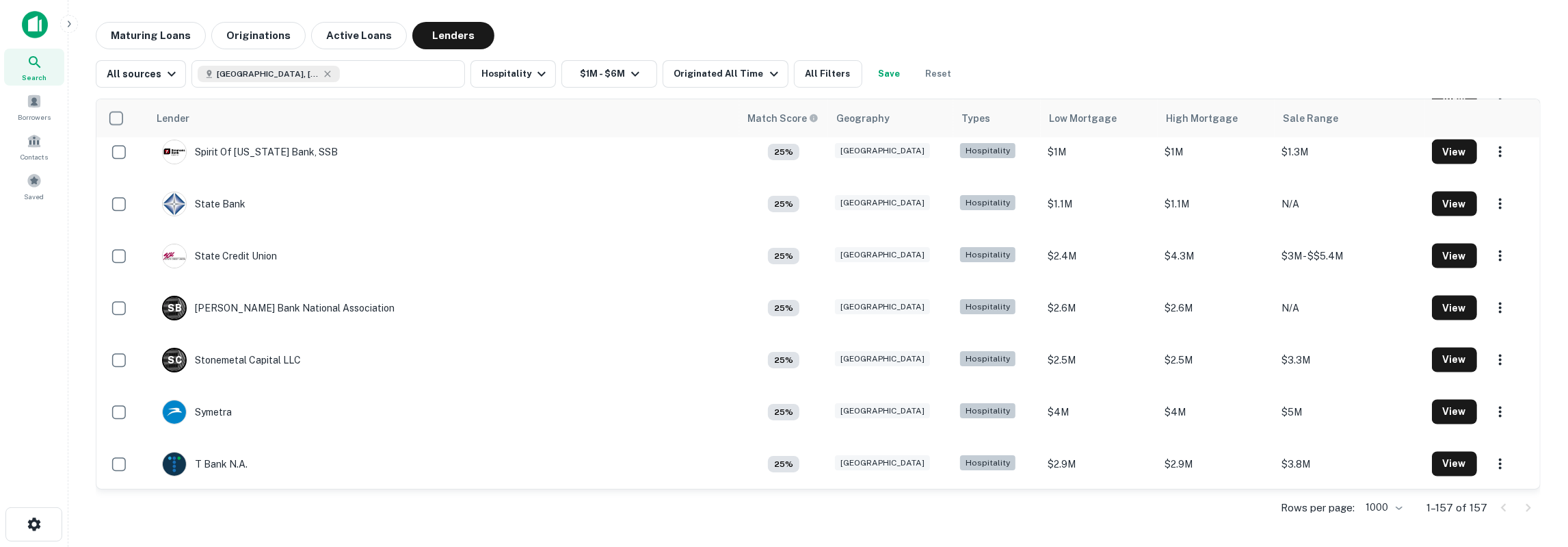
scroll to position [6849, 0]
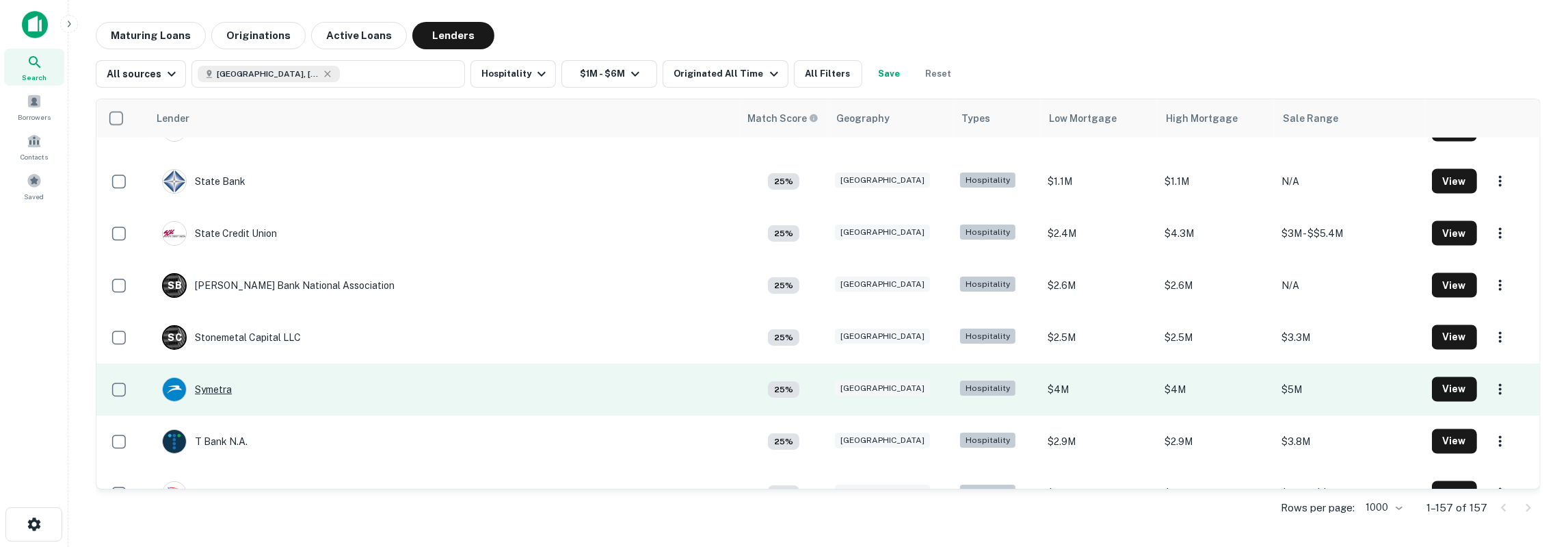
click at [221, 393] on div "Symetra" at bounding box center [197, 389] width 70 height 25
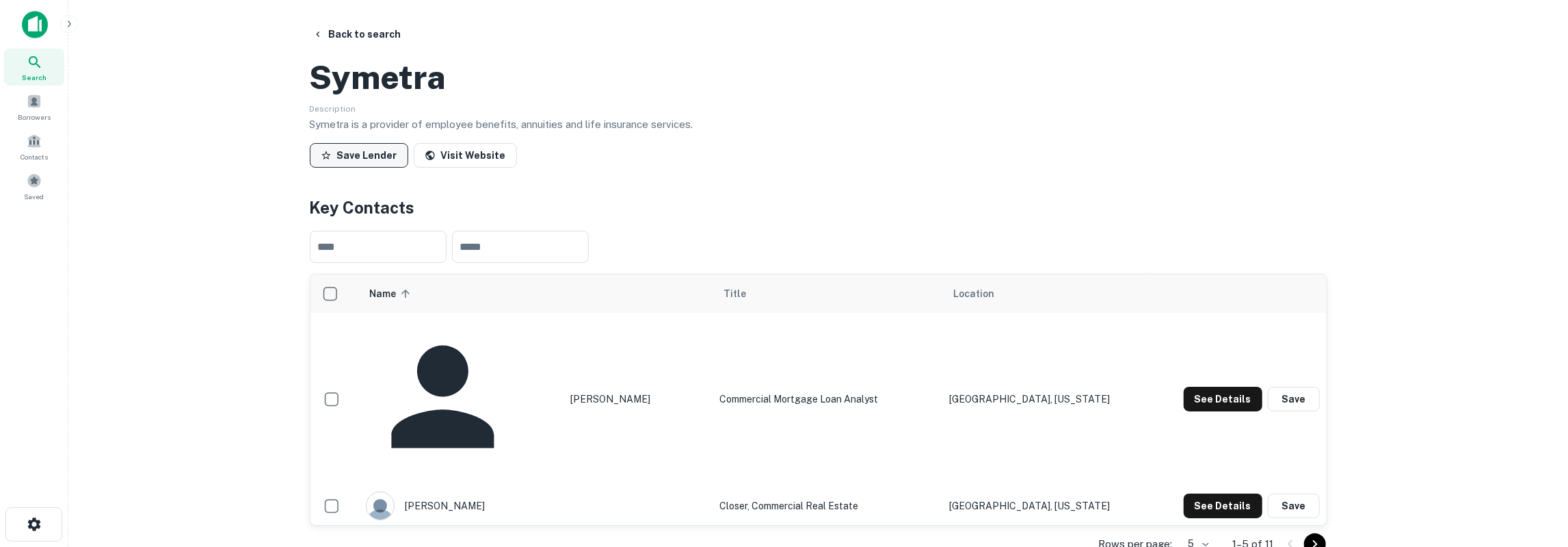
click at [377, 168] on button "Save Lender" at bounding box center [359, 155] width 98 height 25
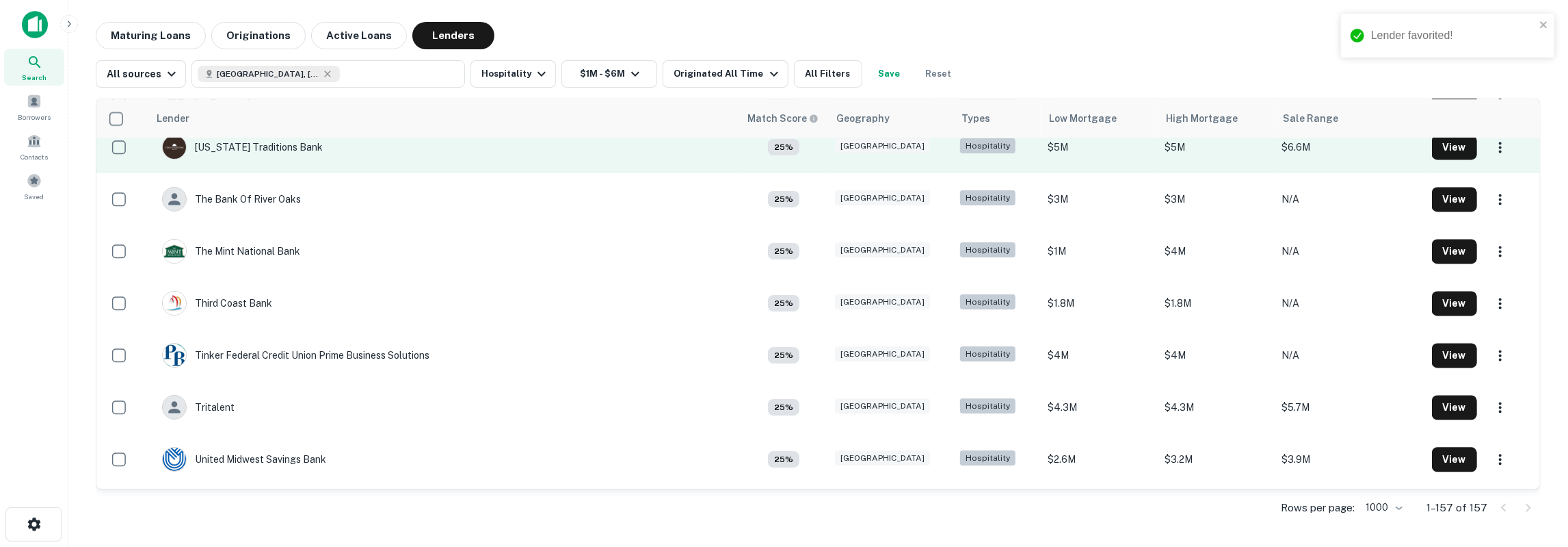
scroll to position [7386, 0]
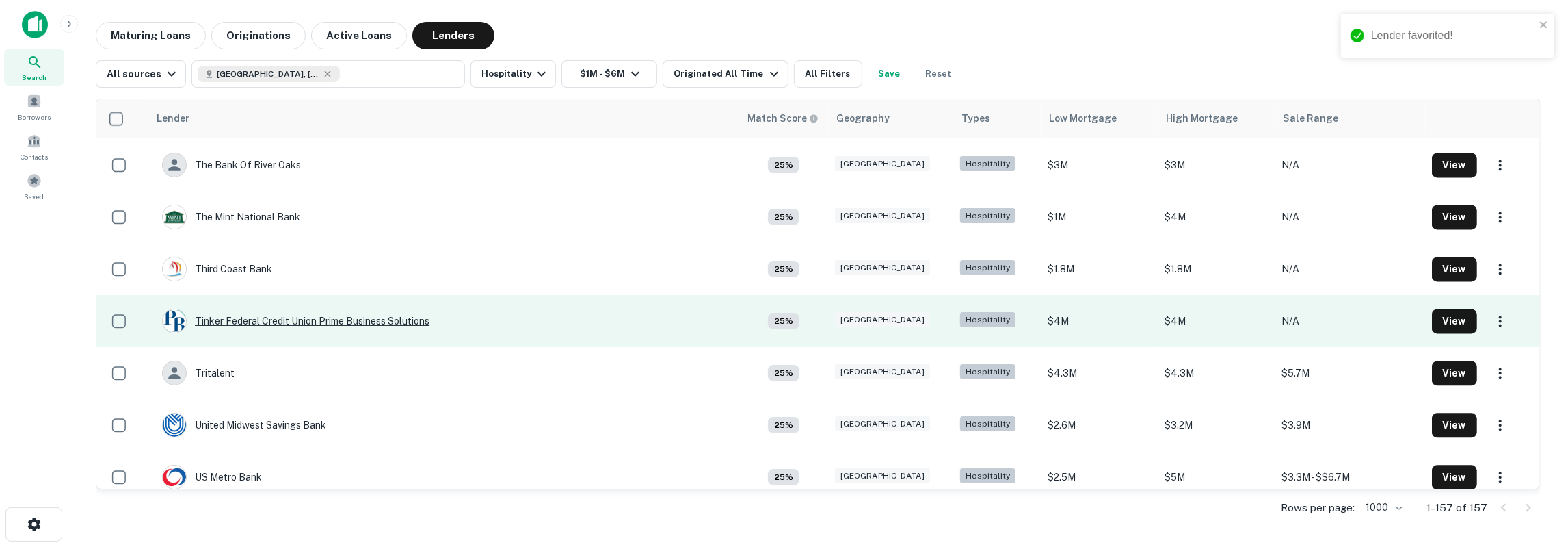
click at [301, 326] on div "Tinker Federal Credit Union Prime Business Solutions" at bounding box center [296, 321] width 268 height 25
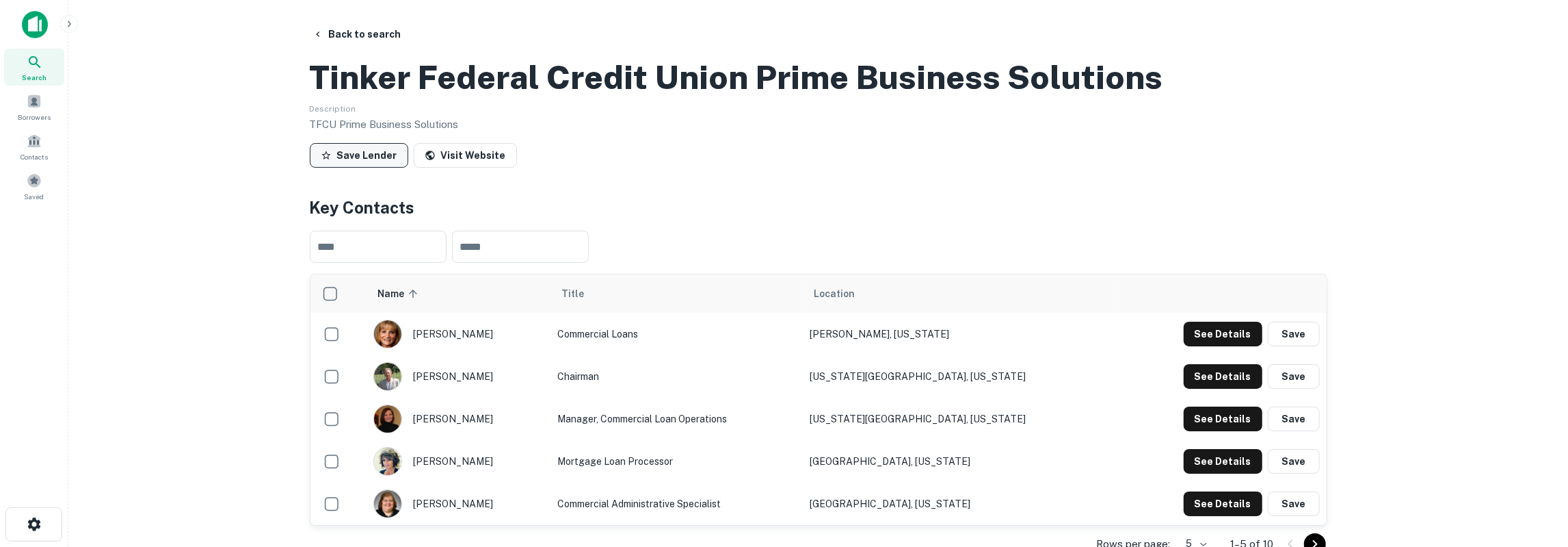
click at [358, 168] on button "Save Lender" at bounding box center [359, 155] width 98 height 25
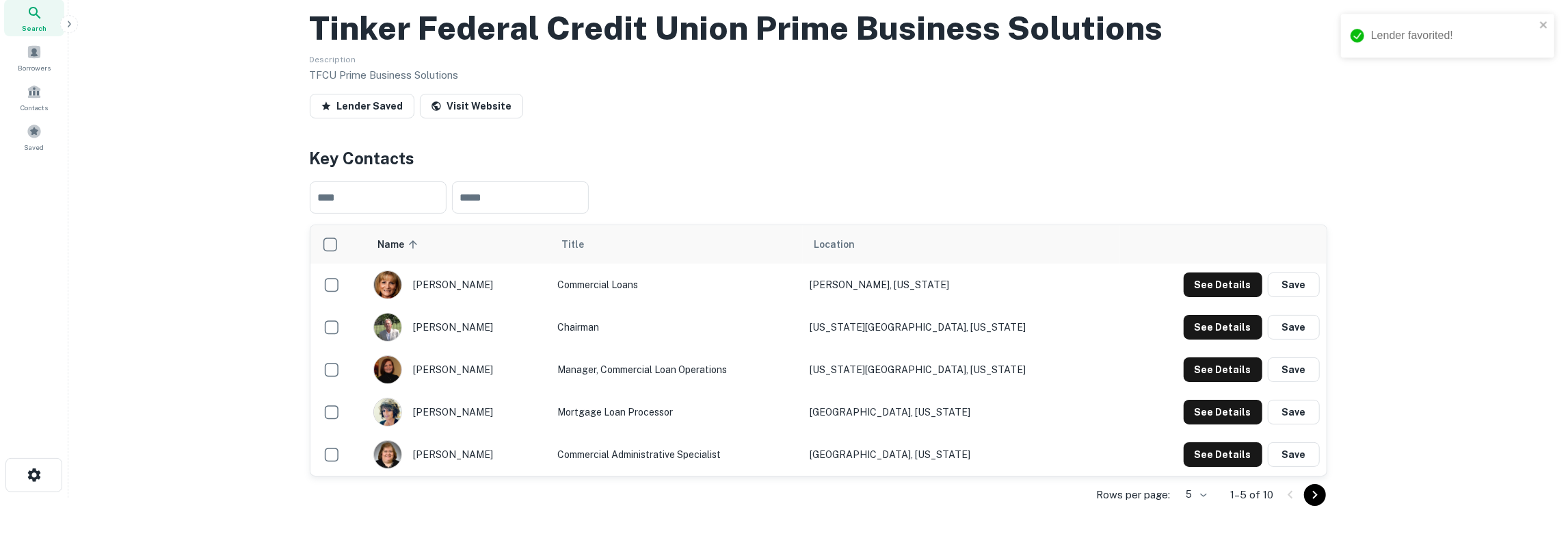
scroll to position [71, 0]
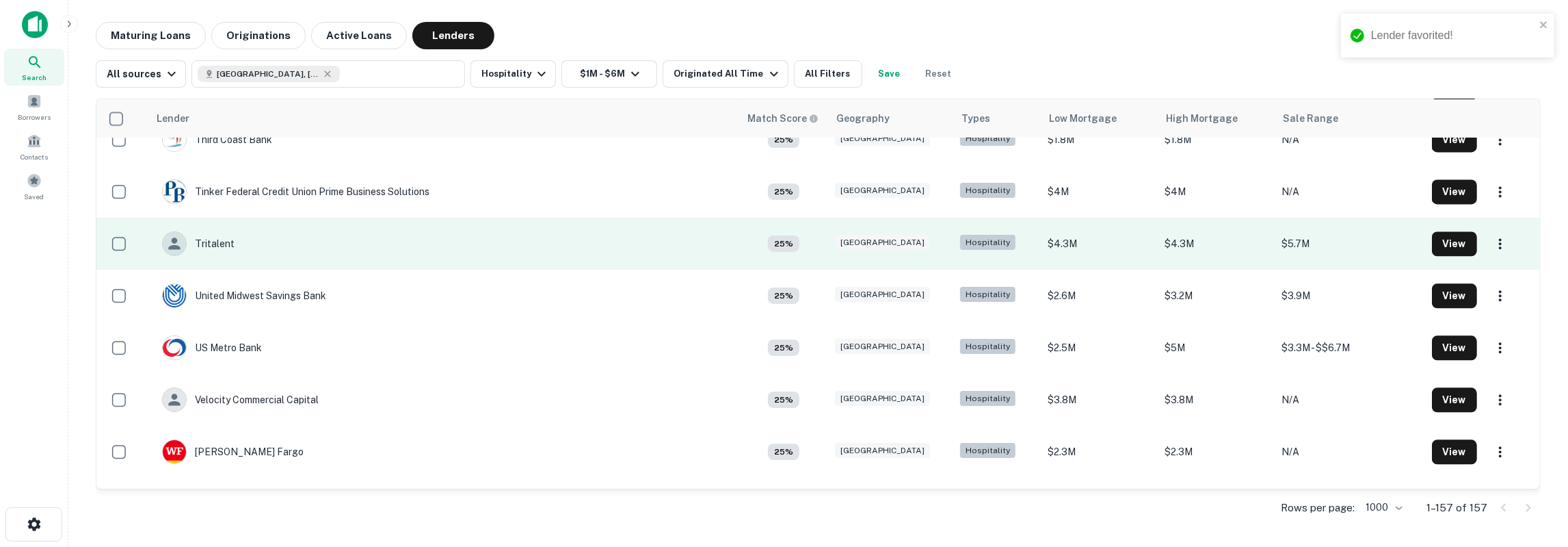
scroll to position [7539, 0]
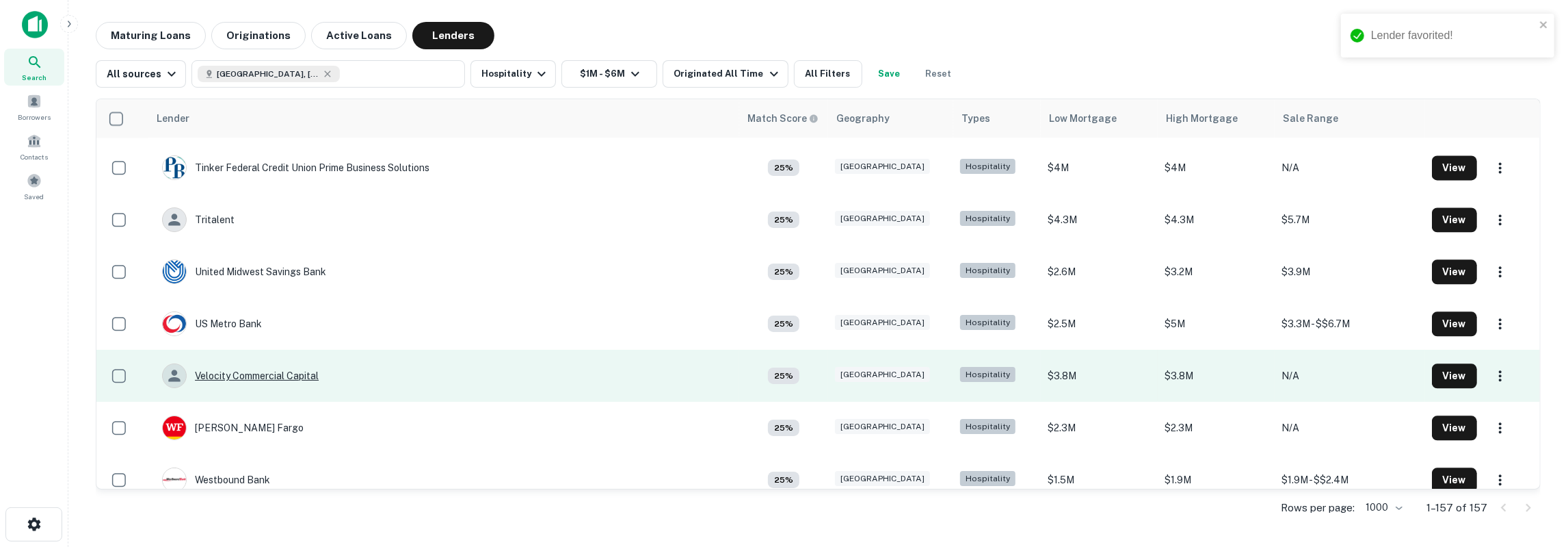
click at [267, 372] on div "Velocity Commercial Capital" at bounding box center [240, 375] width 157 height 25
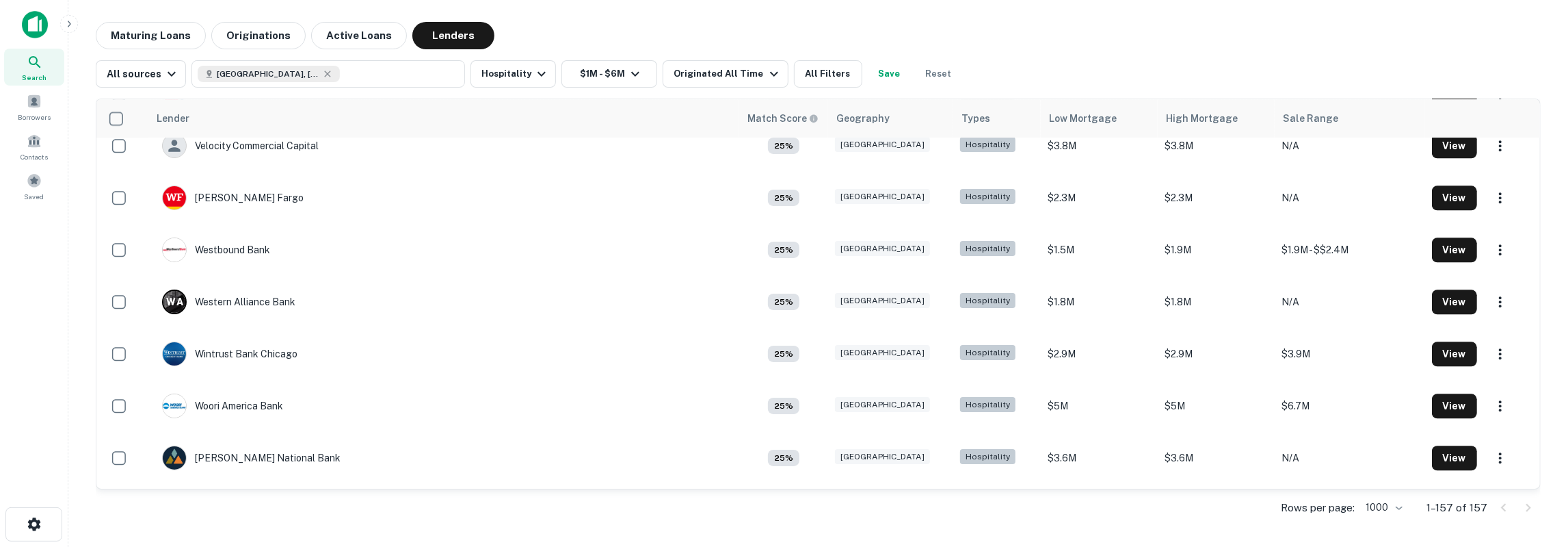
scroll to position [7815, 0]
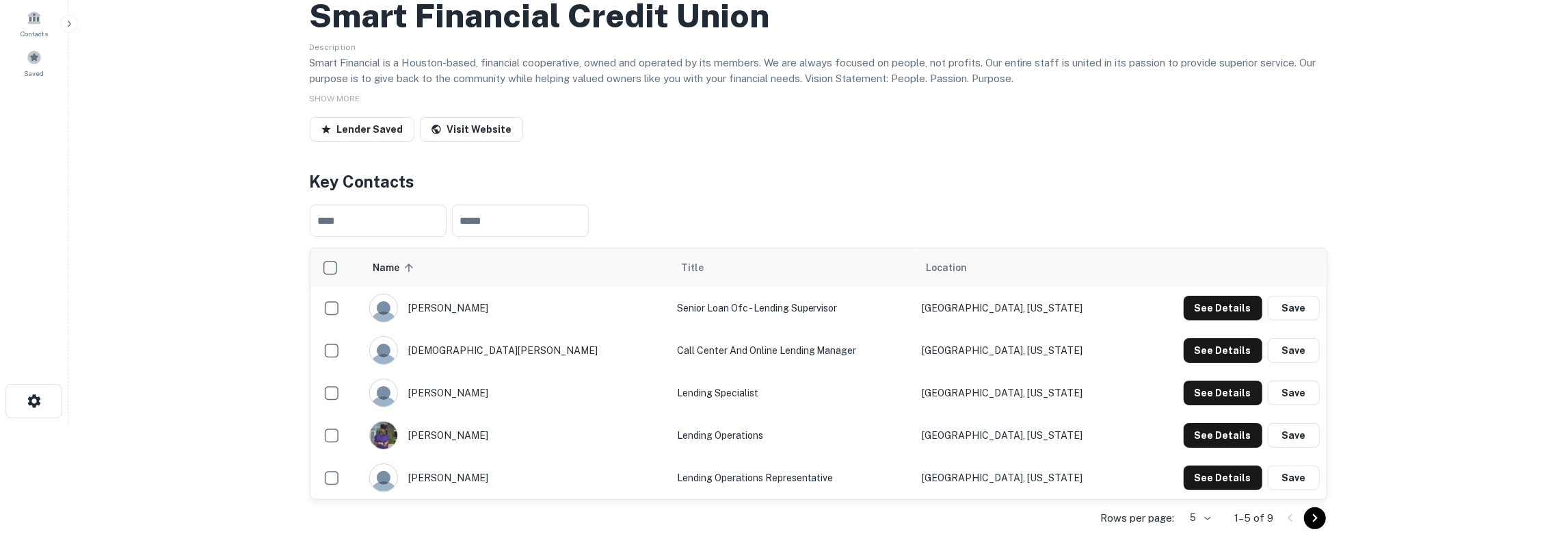
scroll to position [142, 0]
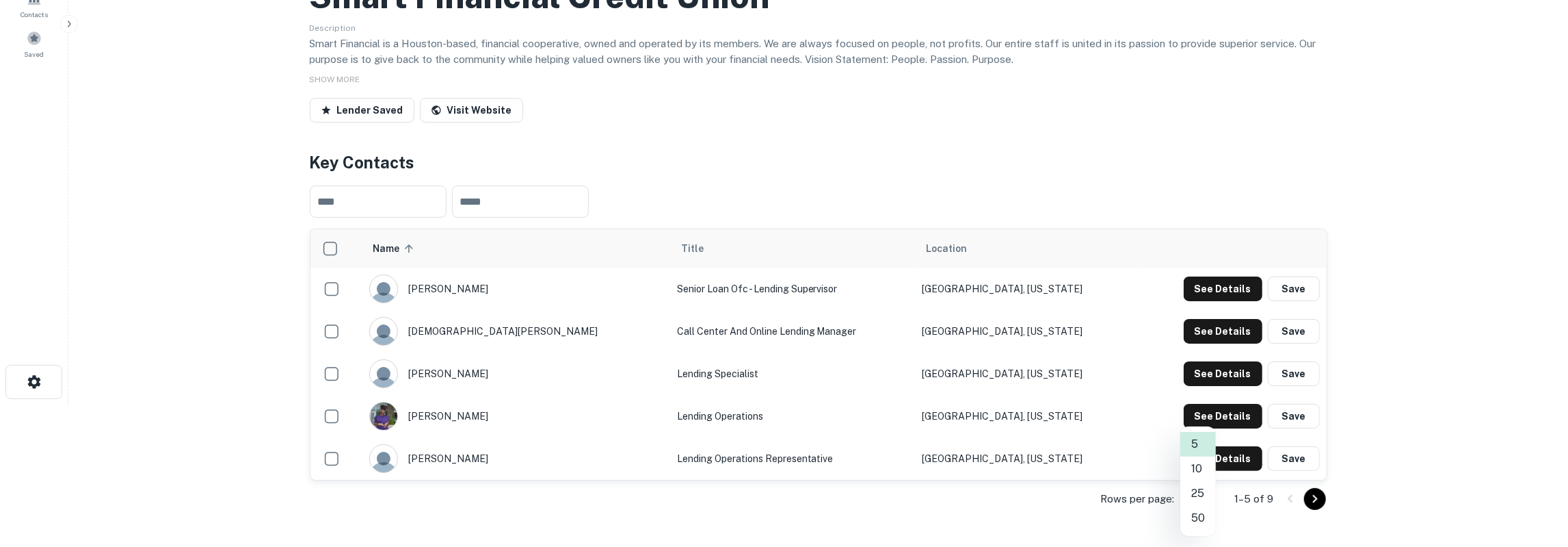
click at [1213, 404] on body "Search Borrowers Contacts Saved Back to search Smart Financial Credit Union Des…" at bounding box center [784, 131] width 1568 height 547
click at [1201, 472] on li "10" at bounding box center [1198, 468] width 36 height 25
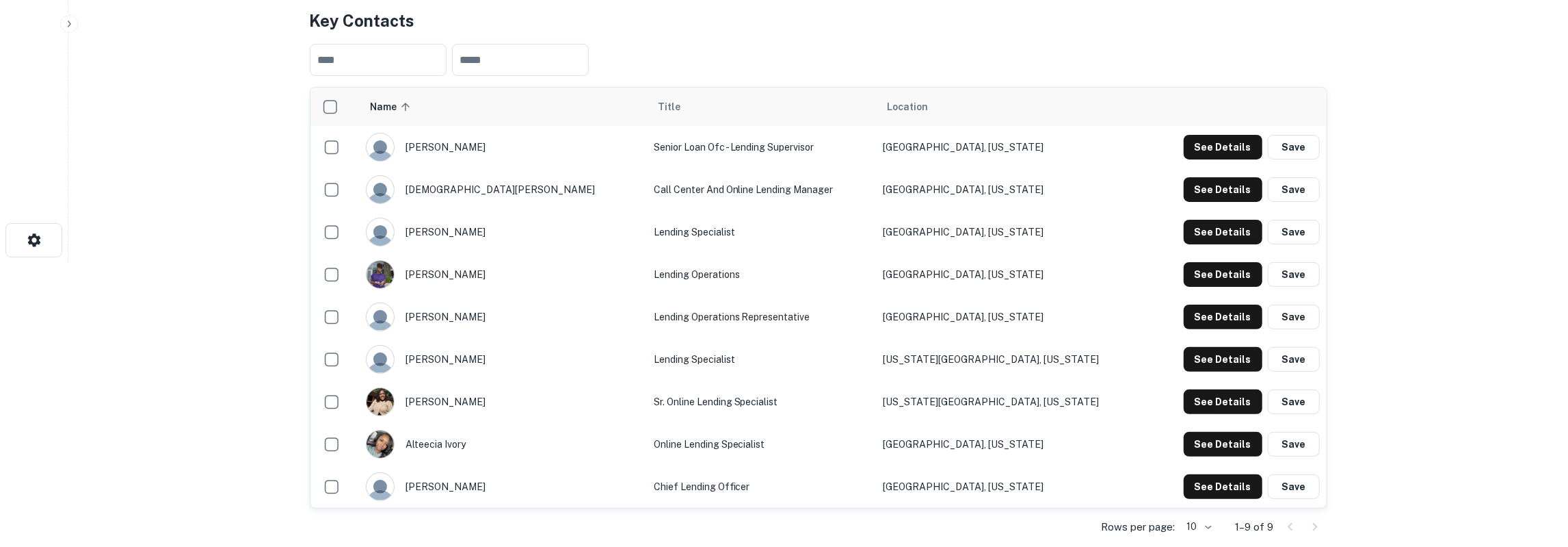
scroll to position [285, 0]
click at [1201, 480] on button "See Details" at bounding box center [1223, 486] width 79 height 25
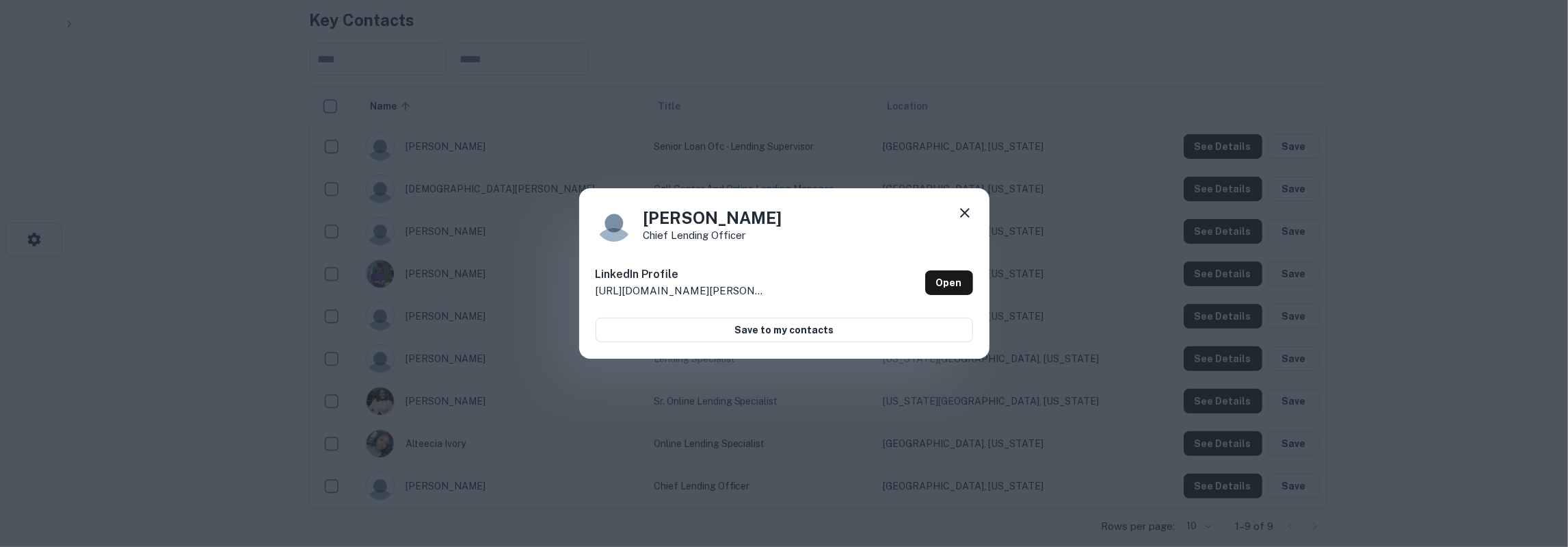
click at [971, 212] on icon at bounding box center [965, 212] width 16 height 16
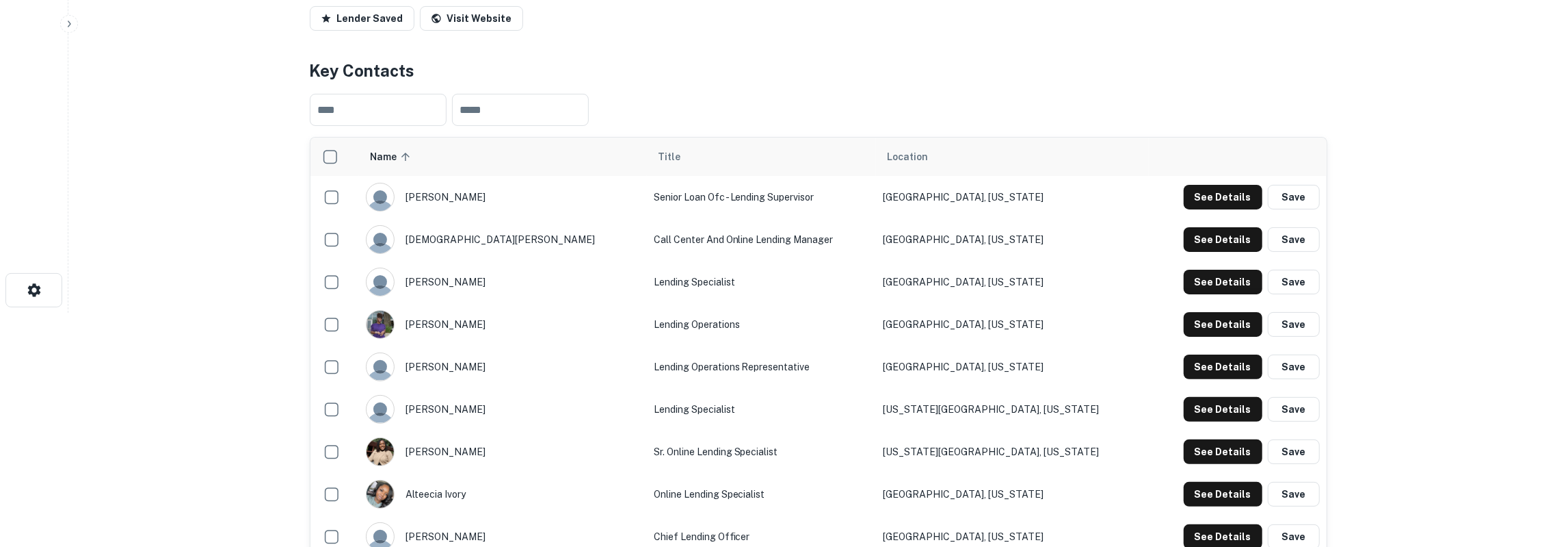
scroll to position [214, 0]
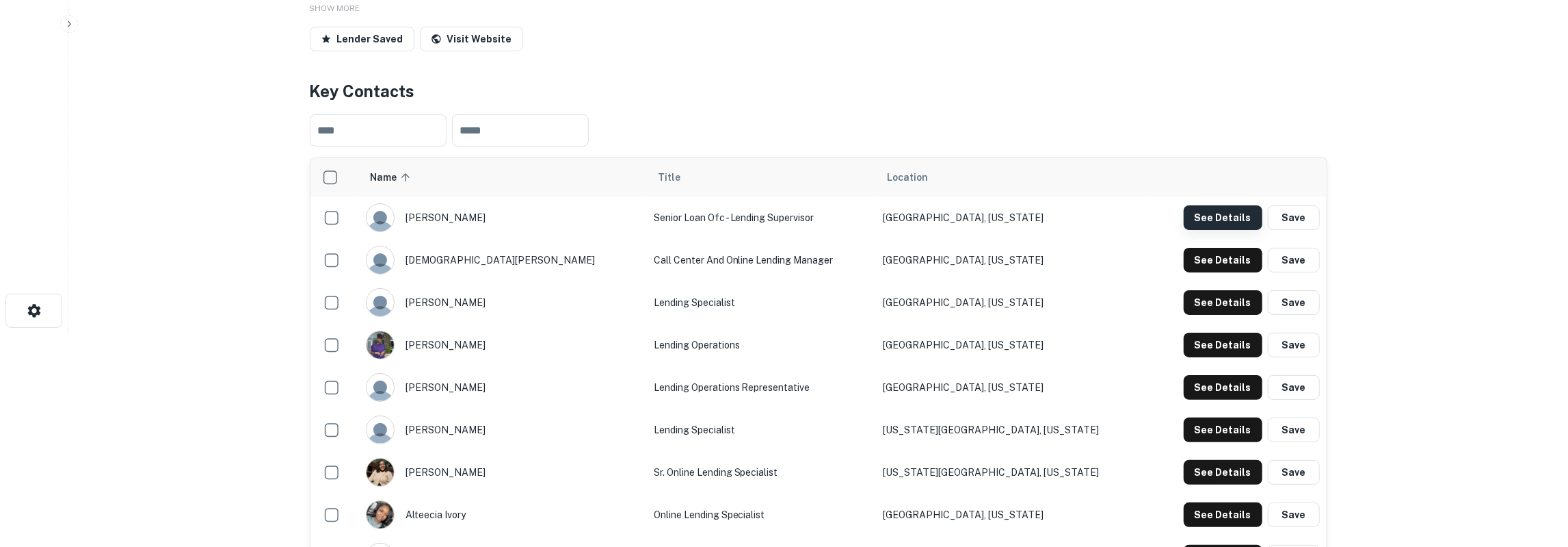
click at [1214, 213] on button "See Details" at bounding box center [1223, 217] width 79 height 25
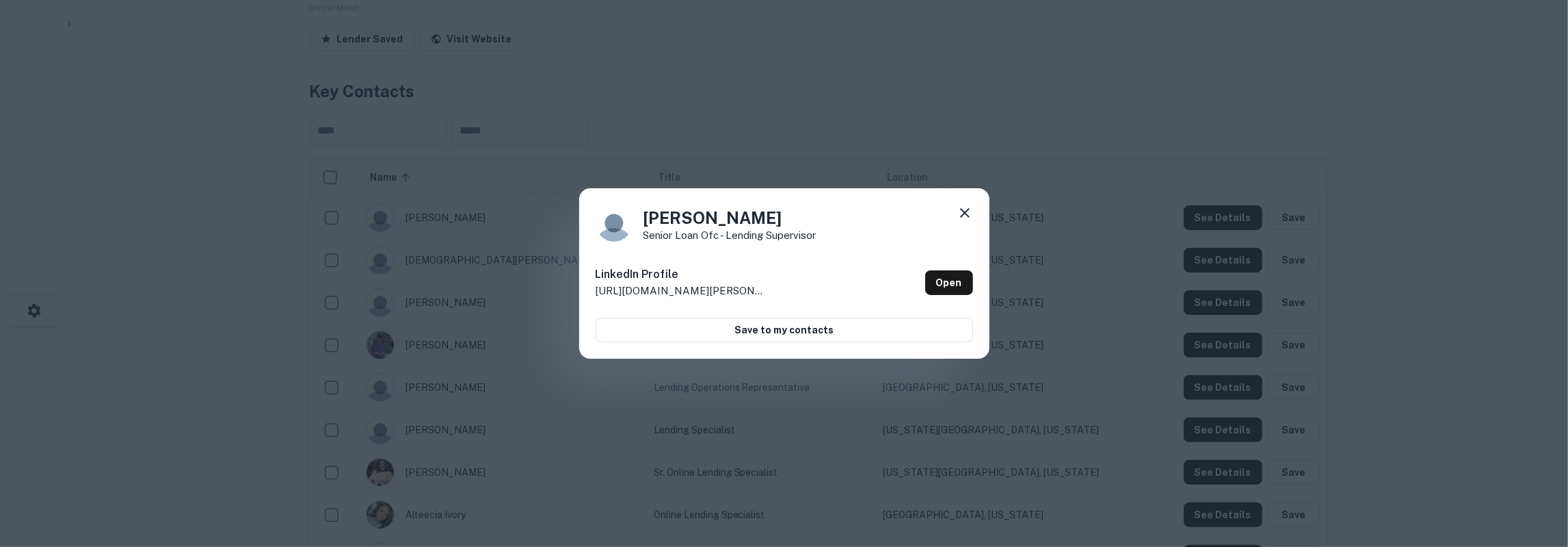
click at [967, 214] on icon at bounding box center [965, 213] width 10 height 10
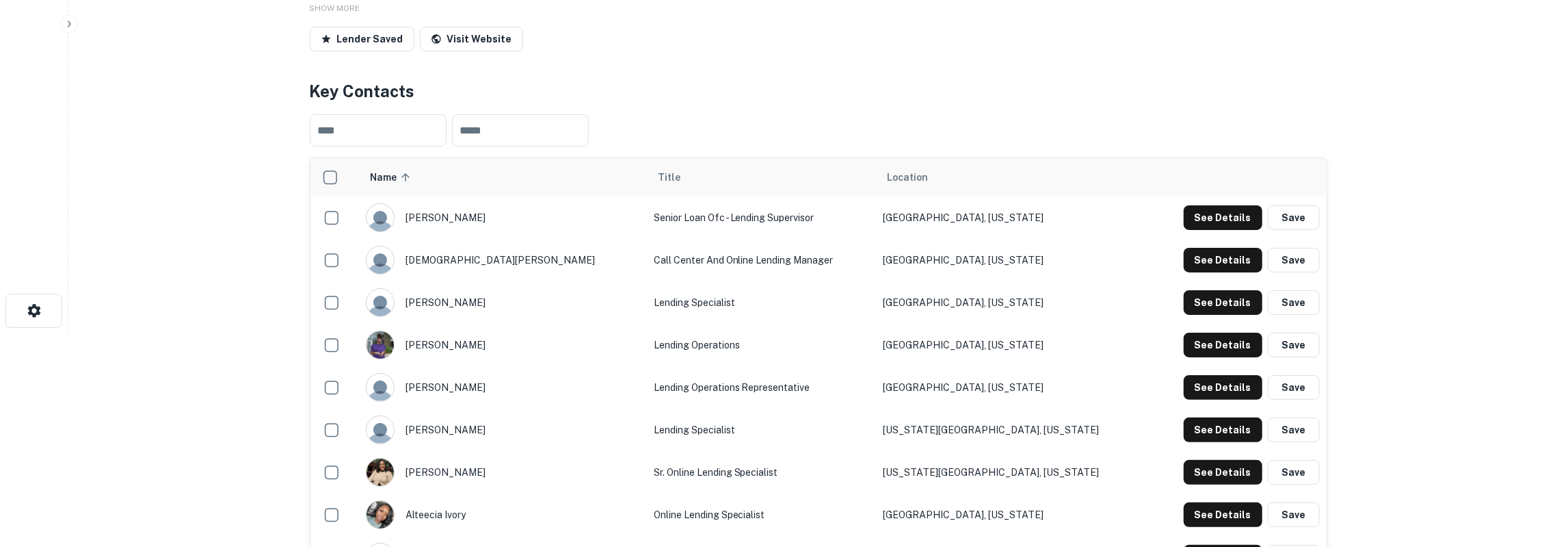
scroll to position [285, 0]
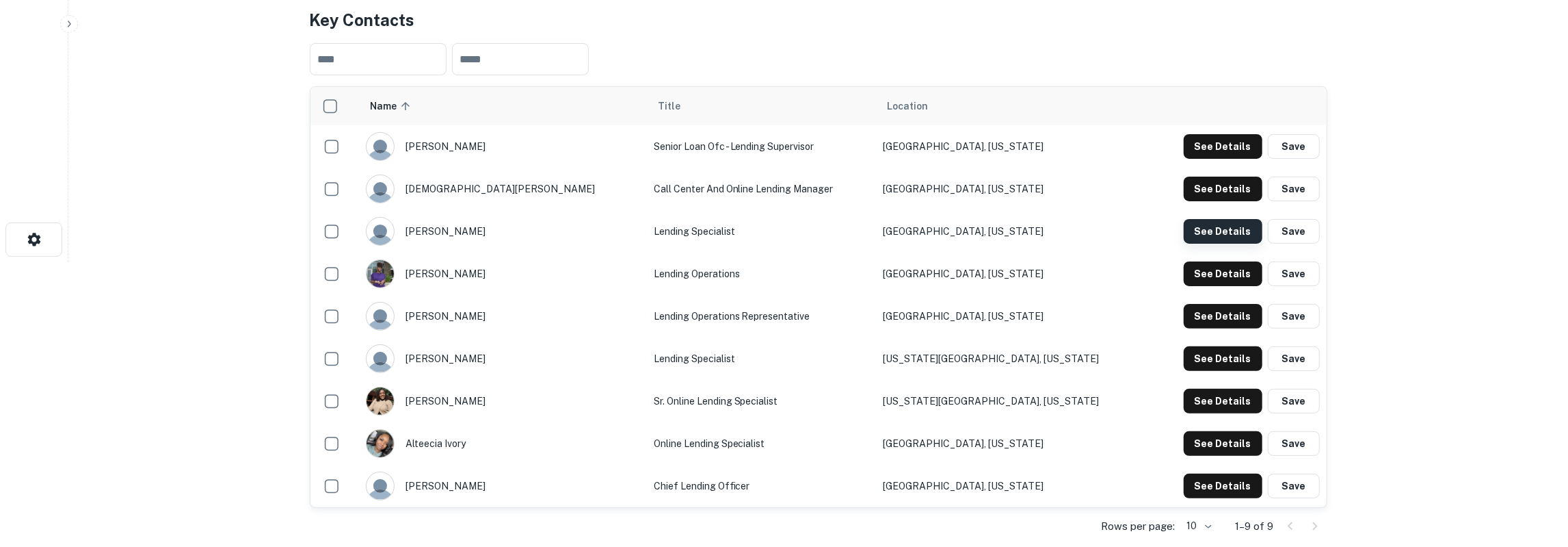
click at [1201, 233] on button "See Details" at bounding box center [1223, 231] width 79 height 25
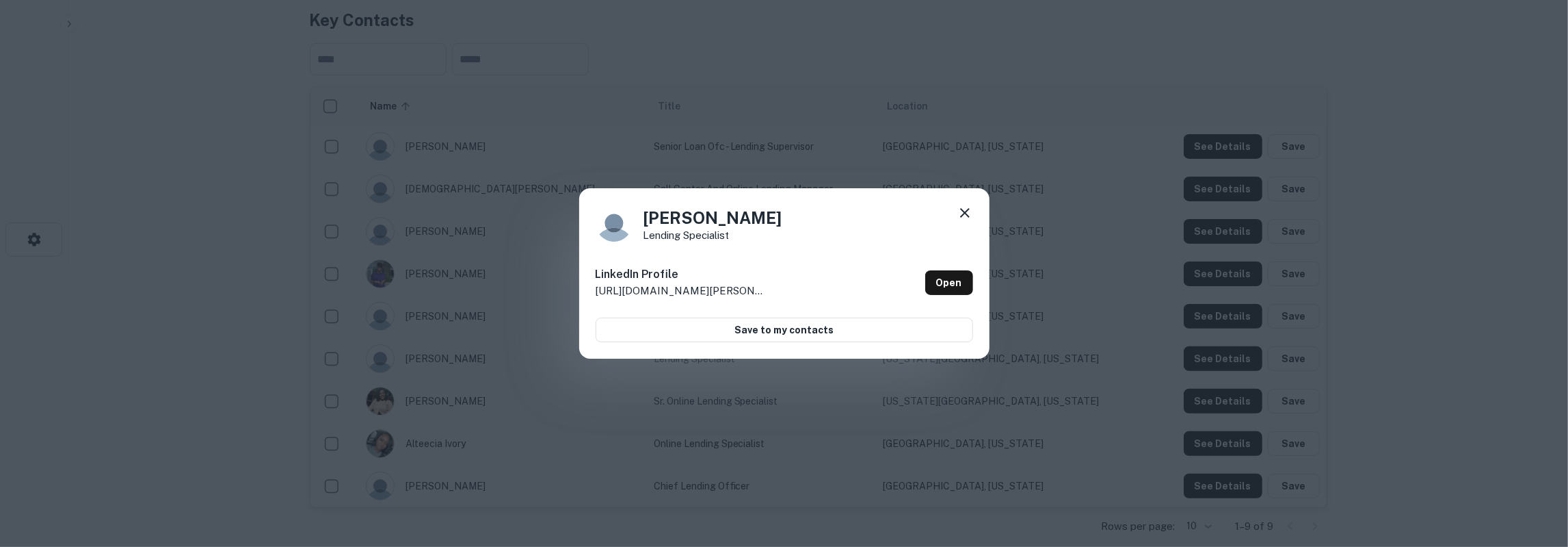
drag, startPoint x: 960, startPoint y: 212, endPoint x: 955, endPoint y: 221, distance: 10.3
click at [961, 212] on icon at bounding box center [965, 212] width 16 height 16
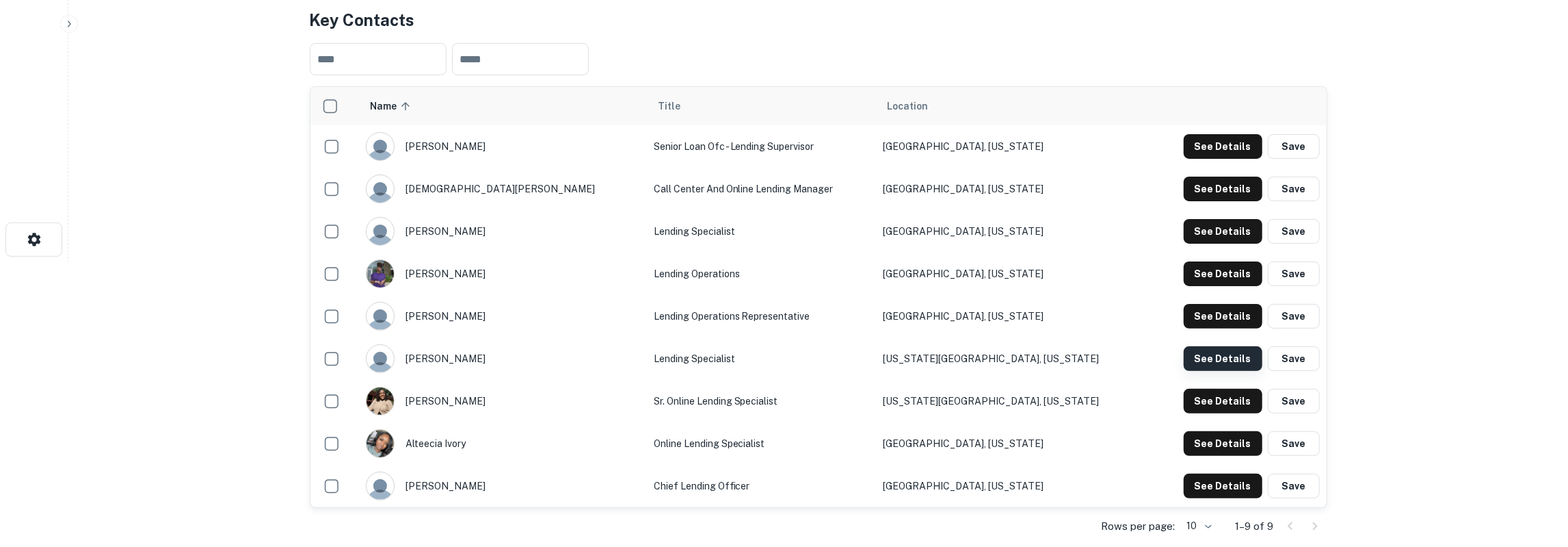
click at [1225, 359] on button "See Details" at bounding box center [1223, 359] width 79 height 25
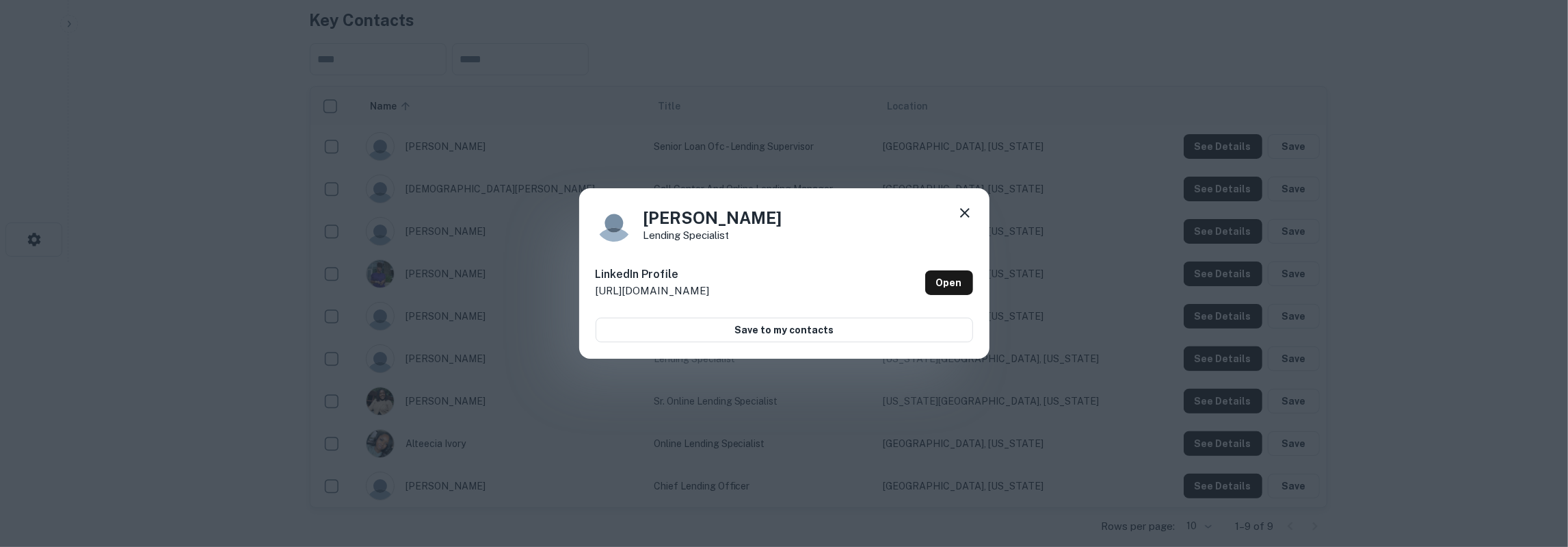
click at [964, 213] on icon at bounding box center [965, 213] width 10 height 10
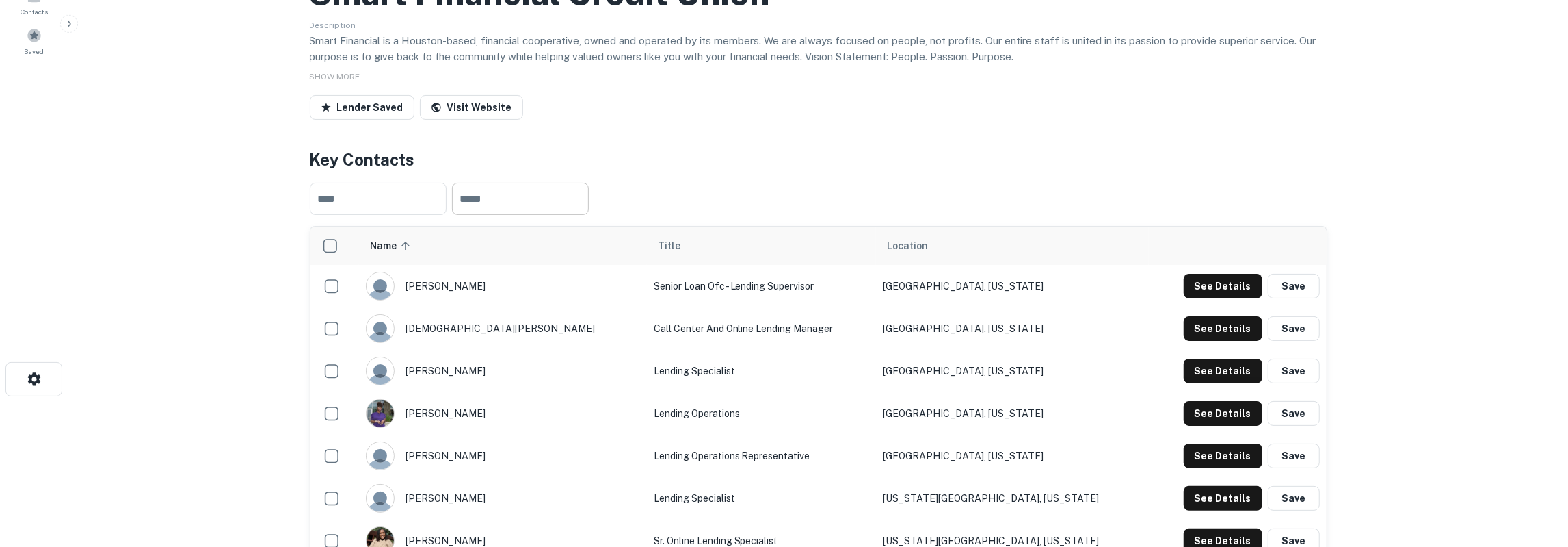
scroll to position [142, 0]
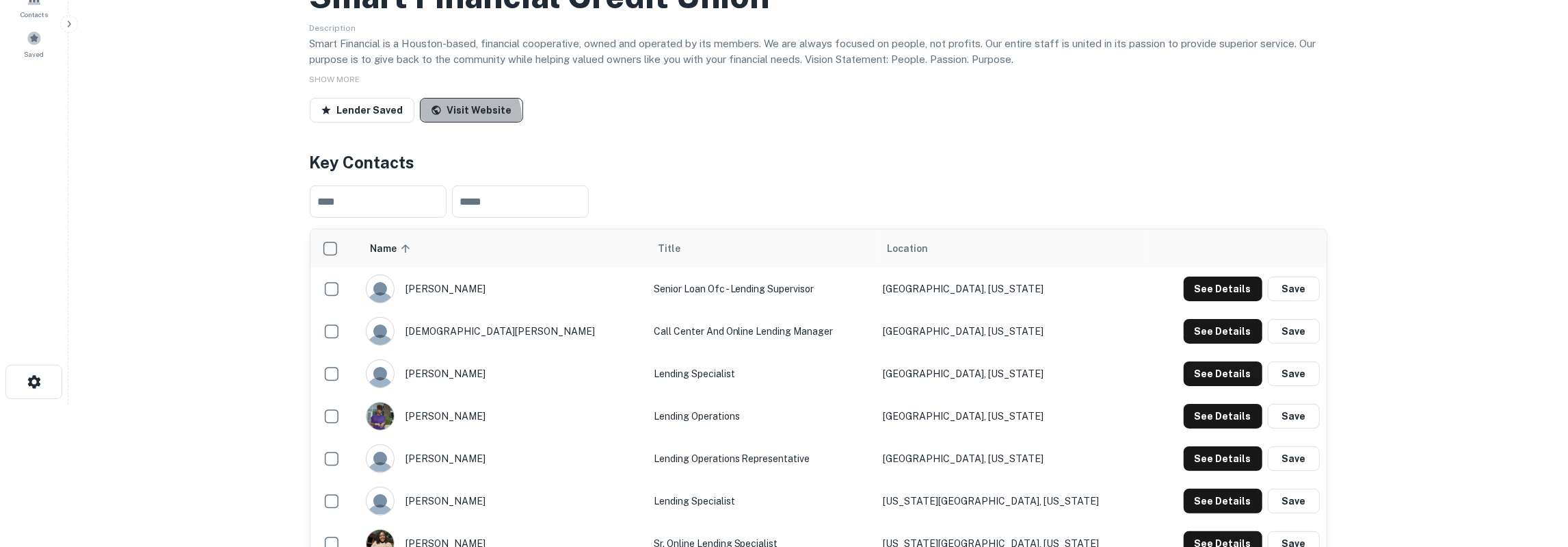
click at [463, 117] on link "Visit Website" at bounding box center [471, 110] width 103 height 25
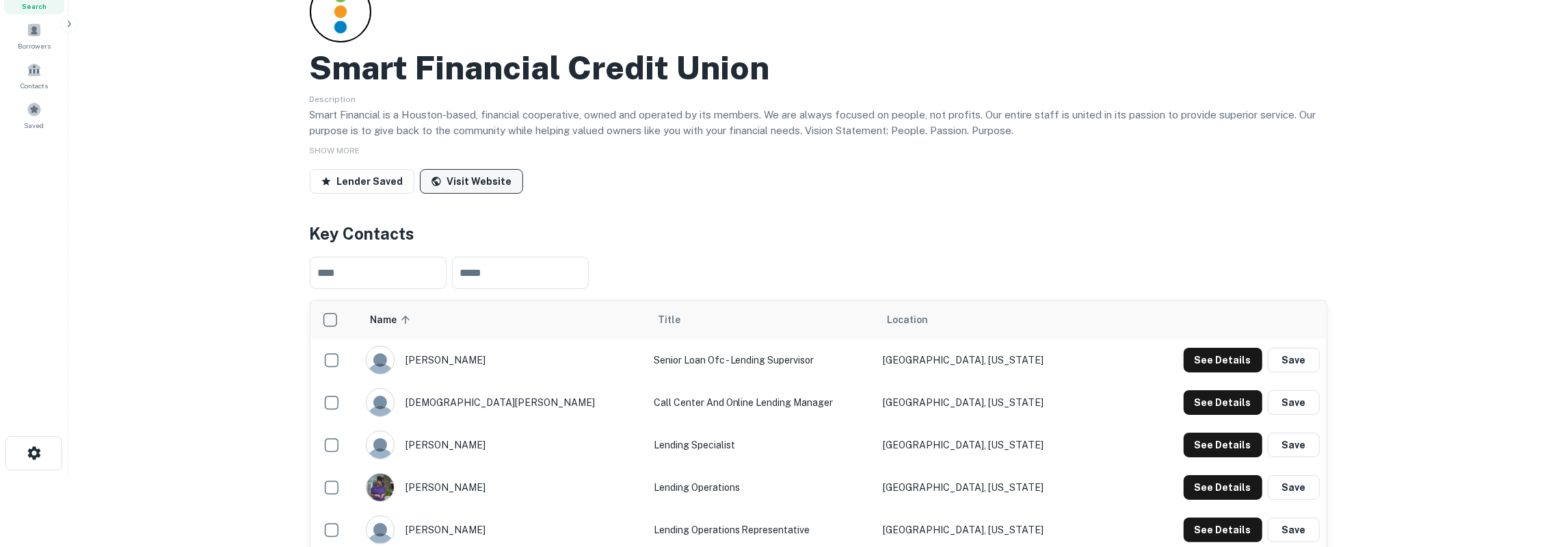
click at [473, 176] on link "Visit Website" at bounding box center [471, 181] width 103 height 25
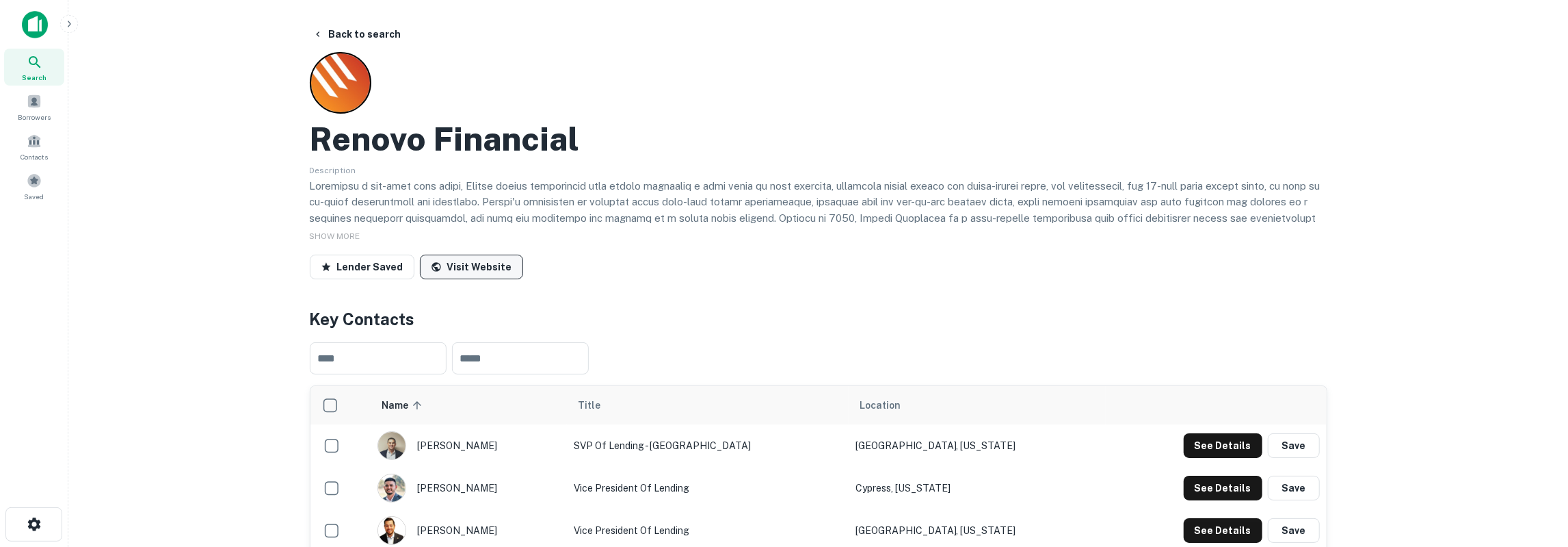
click at [489, 261] on link "Visit Website" at bounding box center [471, 266] width 103 height 25
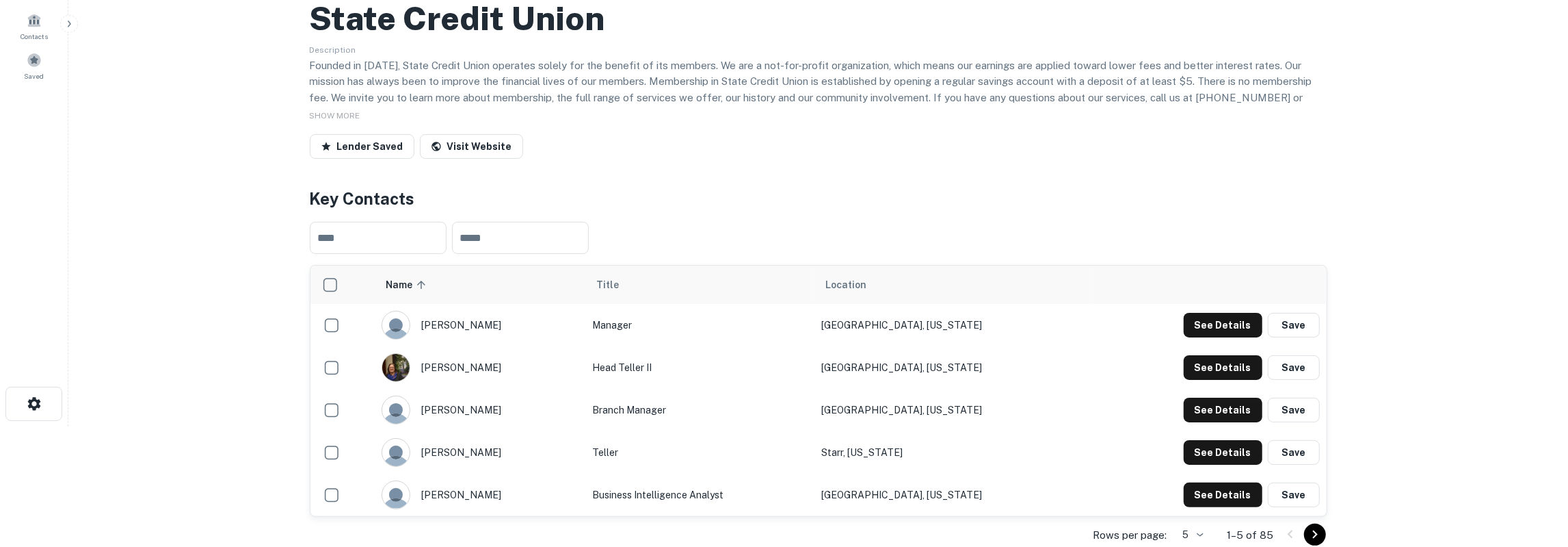
scroll to position [142, 0]
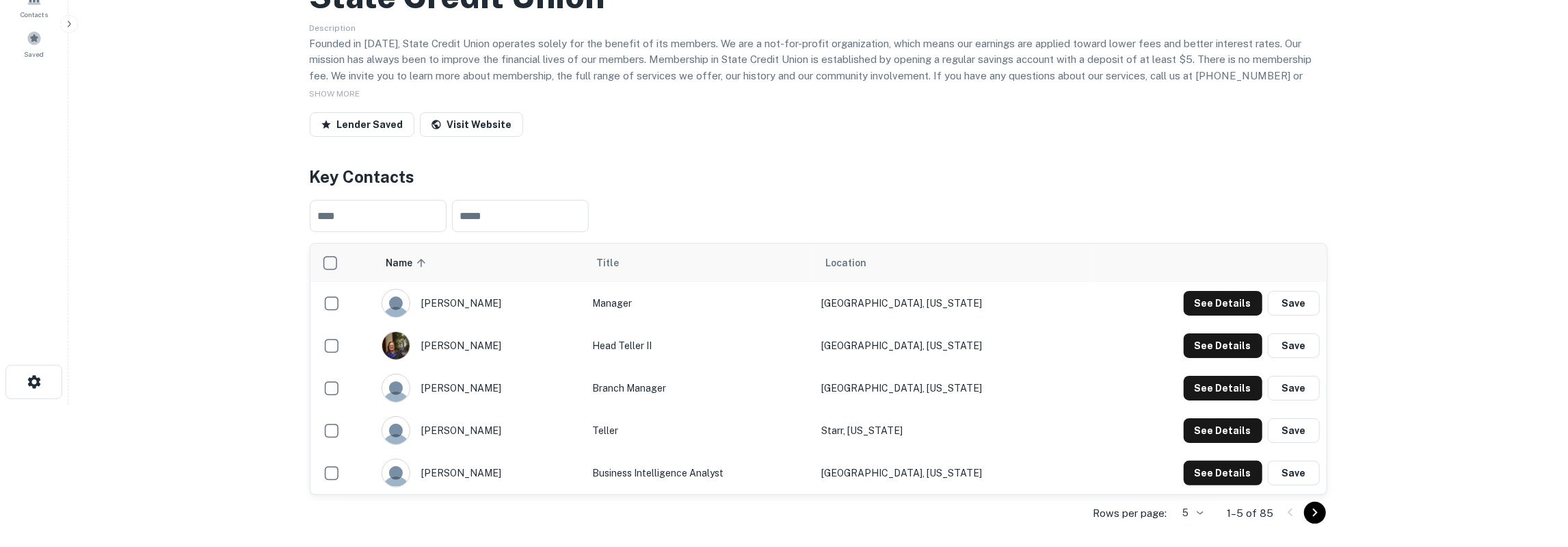
click at [1203, 404] on body "Search Borrowers Contacts Saved Back to search State Credit Union Description F…" at bounding box center [784, 131] width 1568 height 547
click at [1196, 517] on li "50" at bounding box center [1191, 517] width 36 height 25
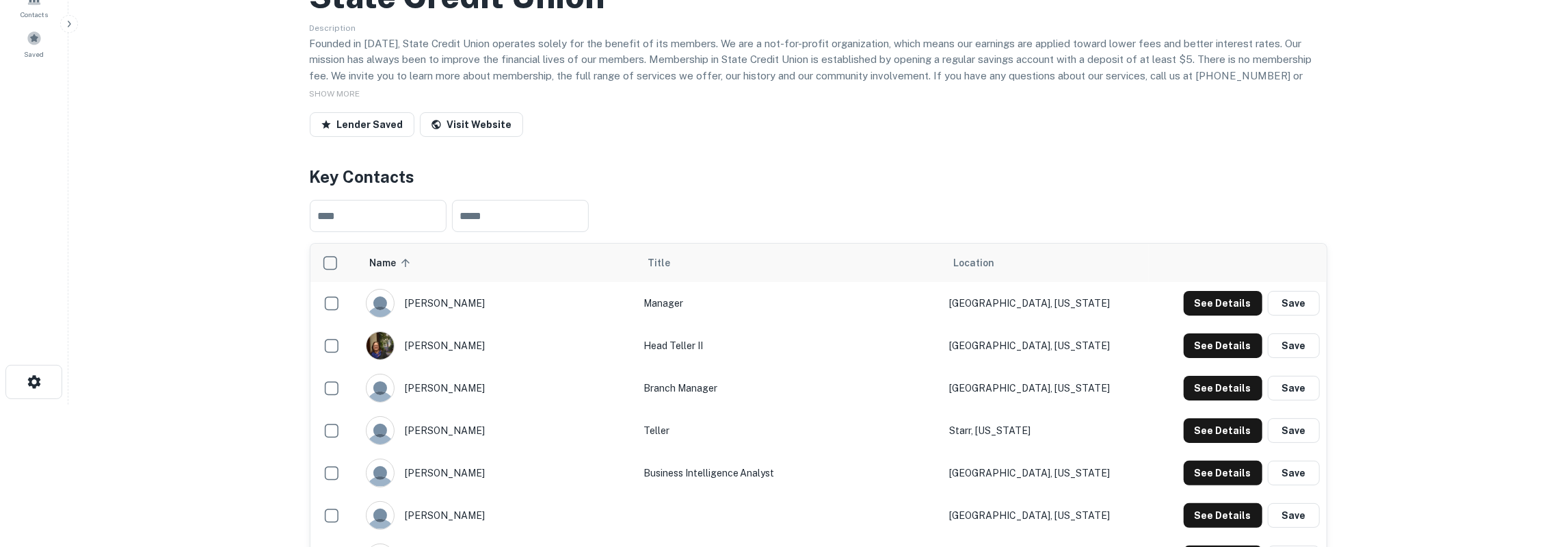
click at [948, 238] on div "​ ​" at bounding box center [818, 216] width 1018 height 54
click at [953, 259] on span "Location" at bounding box center [974, 262] width 41 height 16
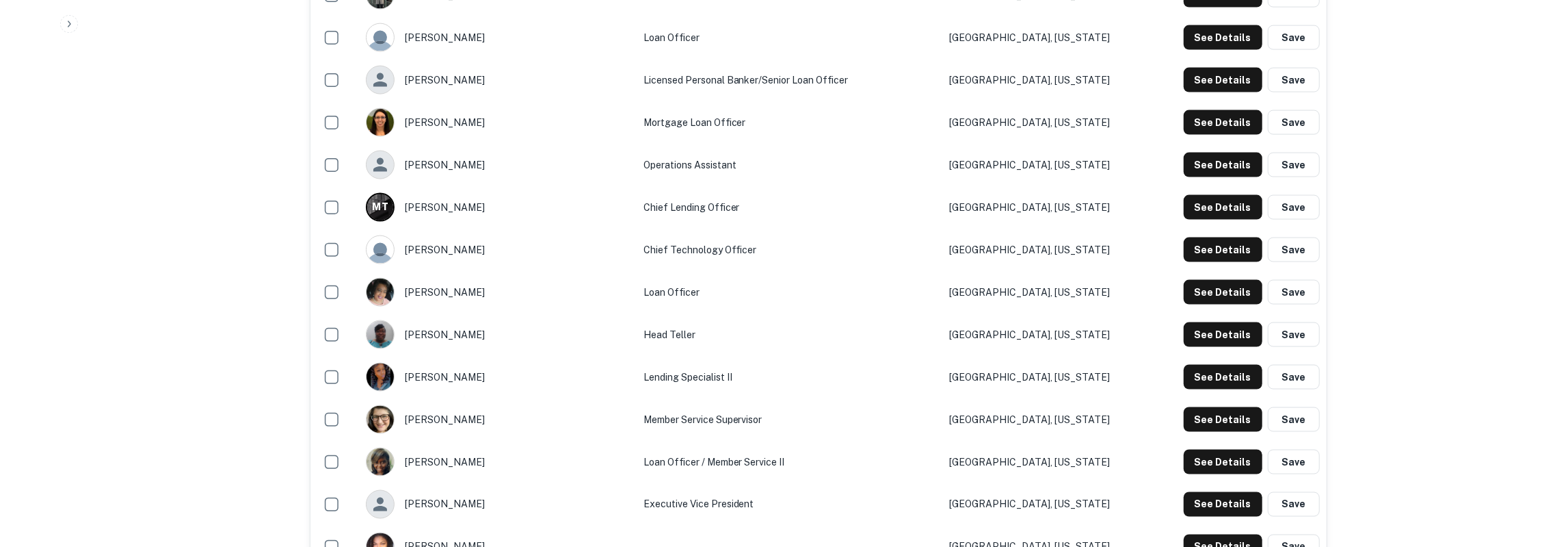
scroll to position [1566, 0]
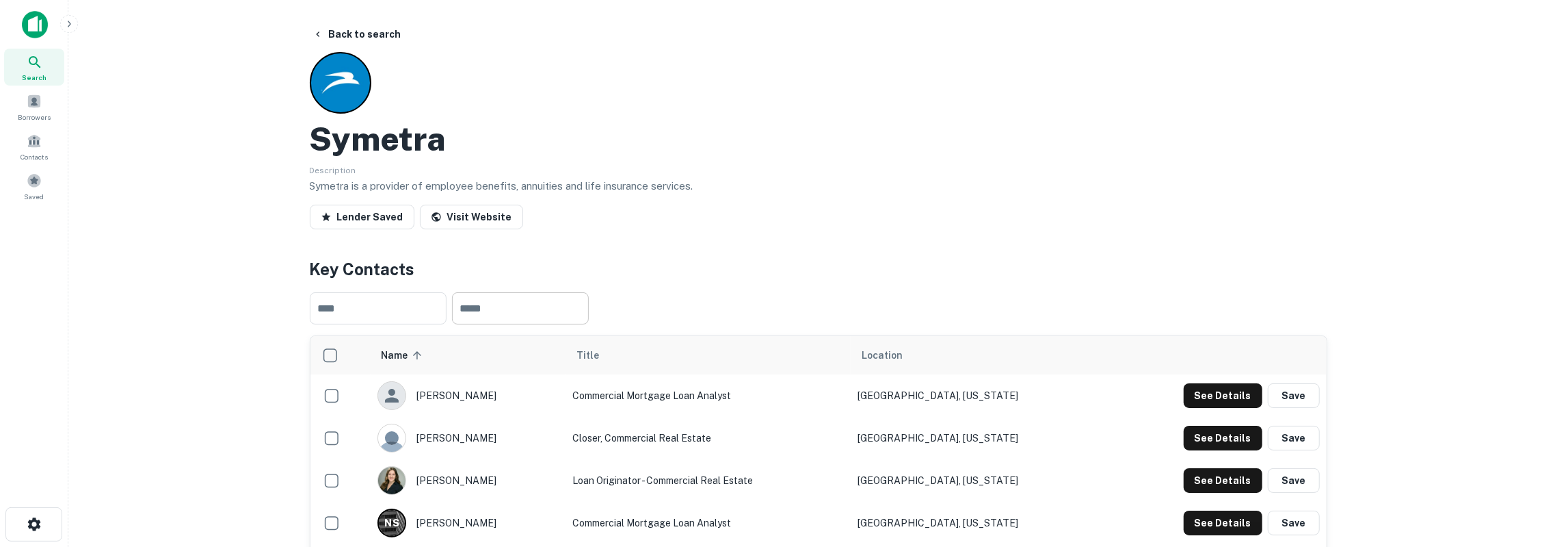
scroll to position [71, 0]
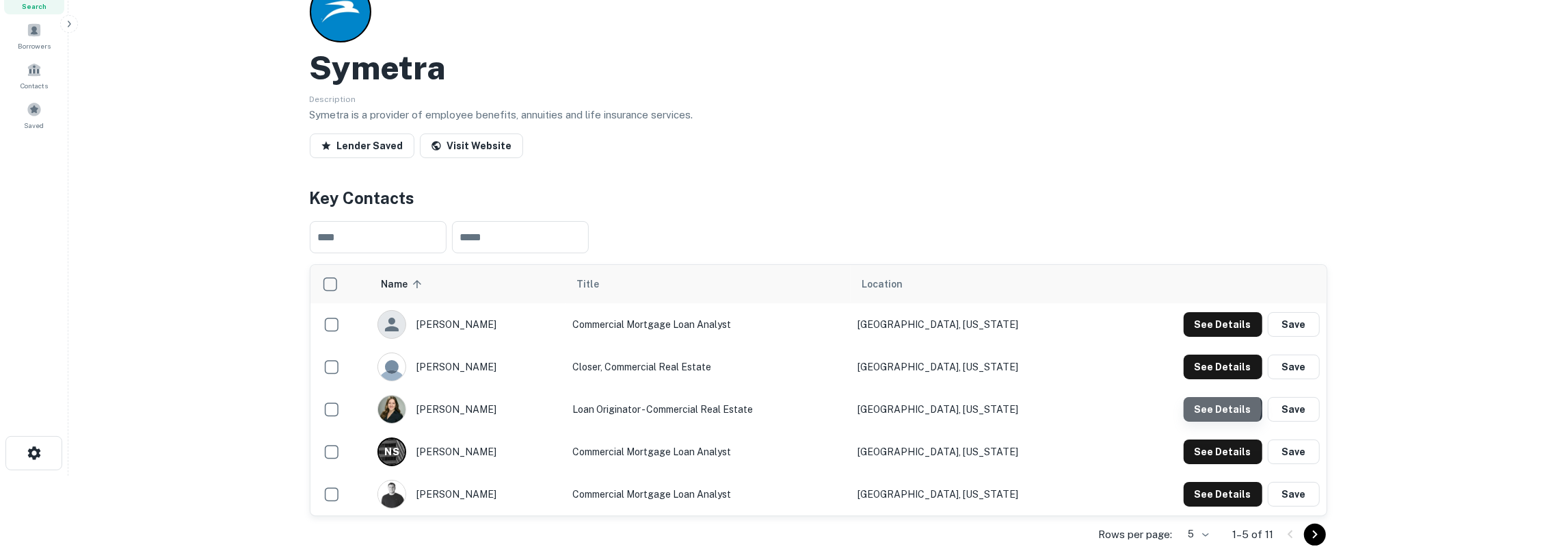
click at [1222, 407] on button "See Details" at bounding box center [1223, 409] width 79 height 25
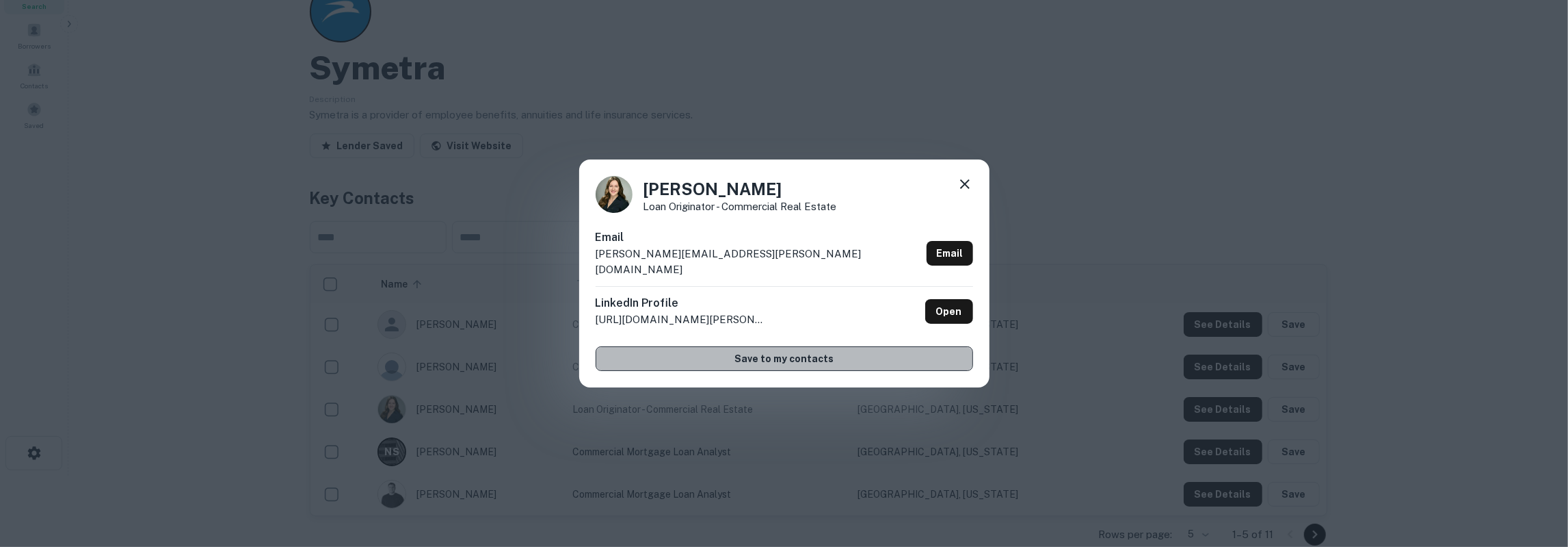
click at [840, 357] on button "Save to my contacts" at bounding box center [784, 359] width 377 height 25
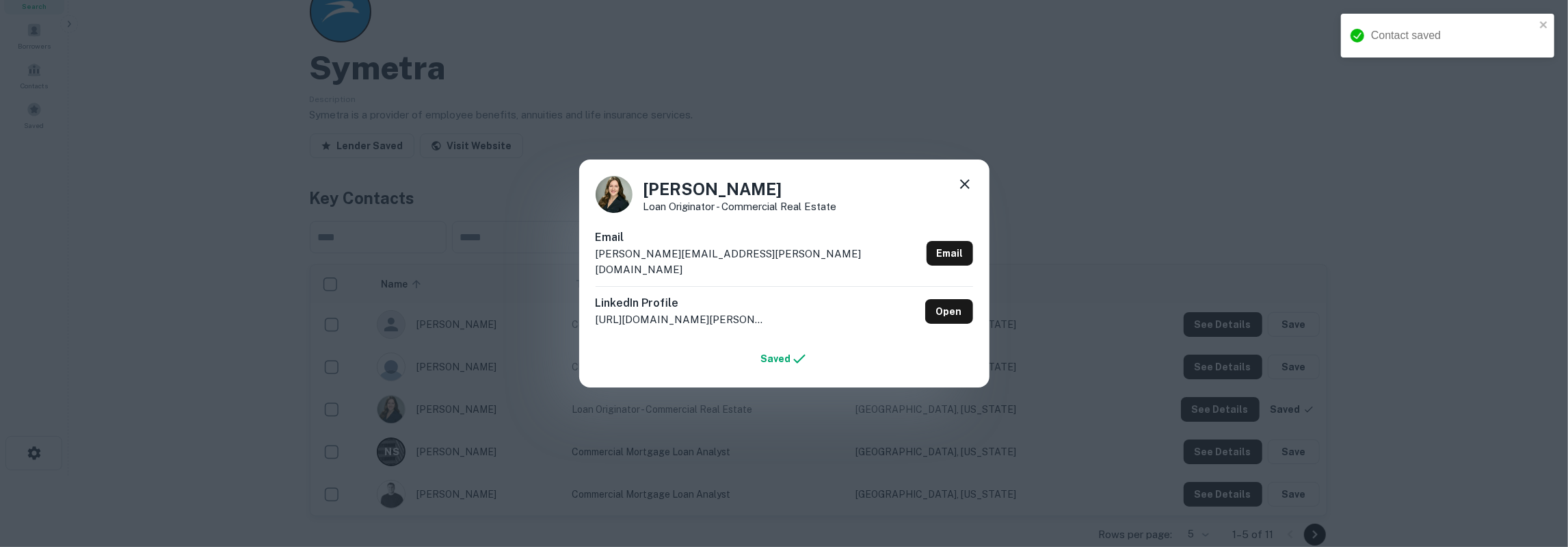
click at [964, 193] on icon at bounding box center [965, 184] width 16 height 16
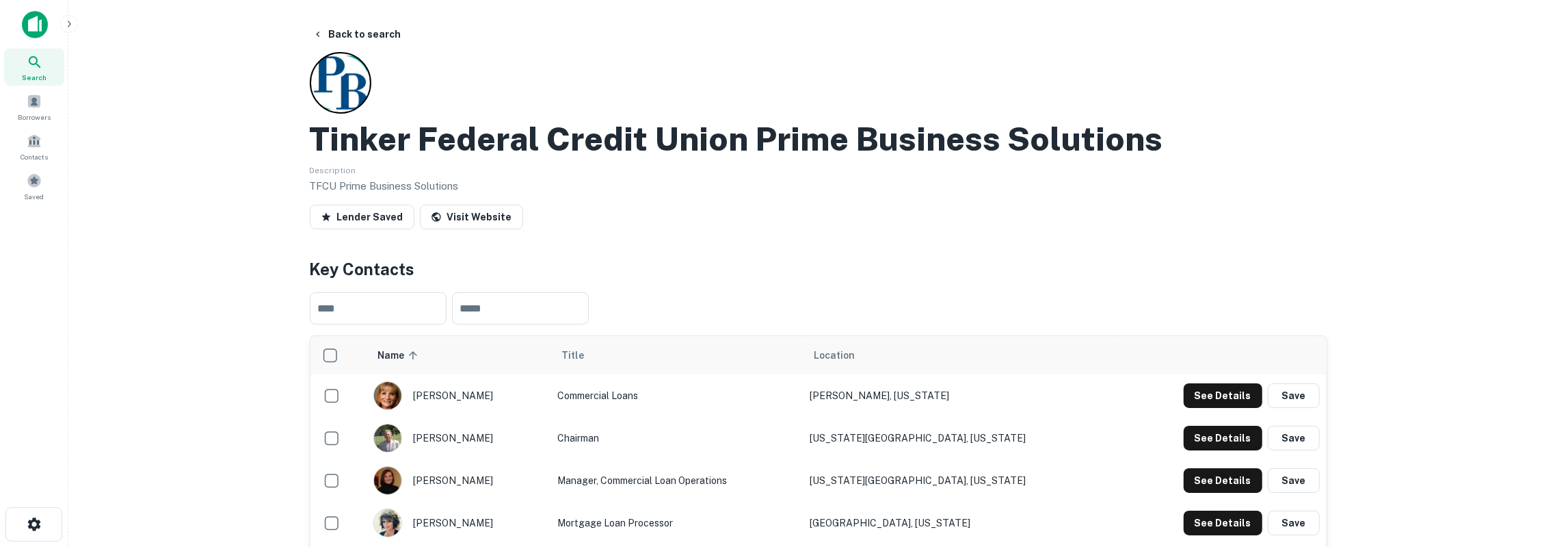
scroll to position [142, 0]
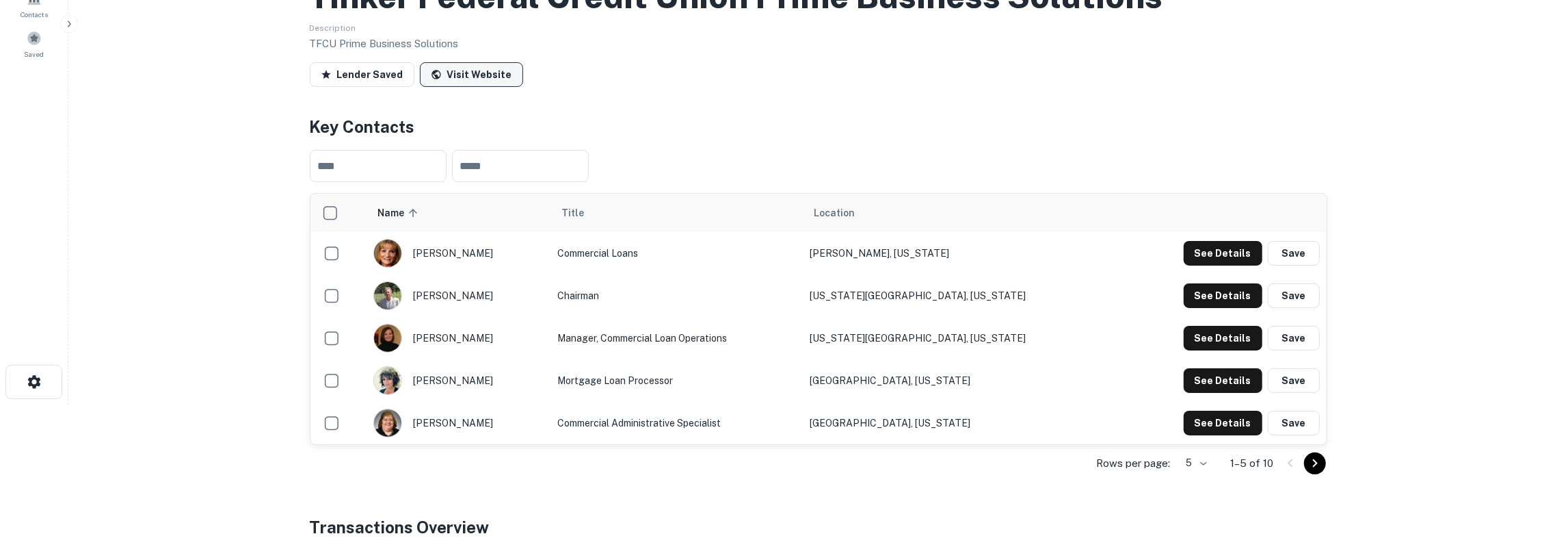
click at [490, 78] on link "Visit Website" at bounding box center [471, 75] width 103 height 25
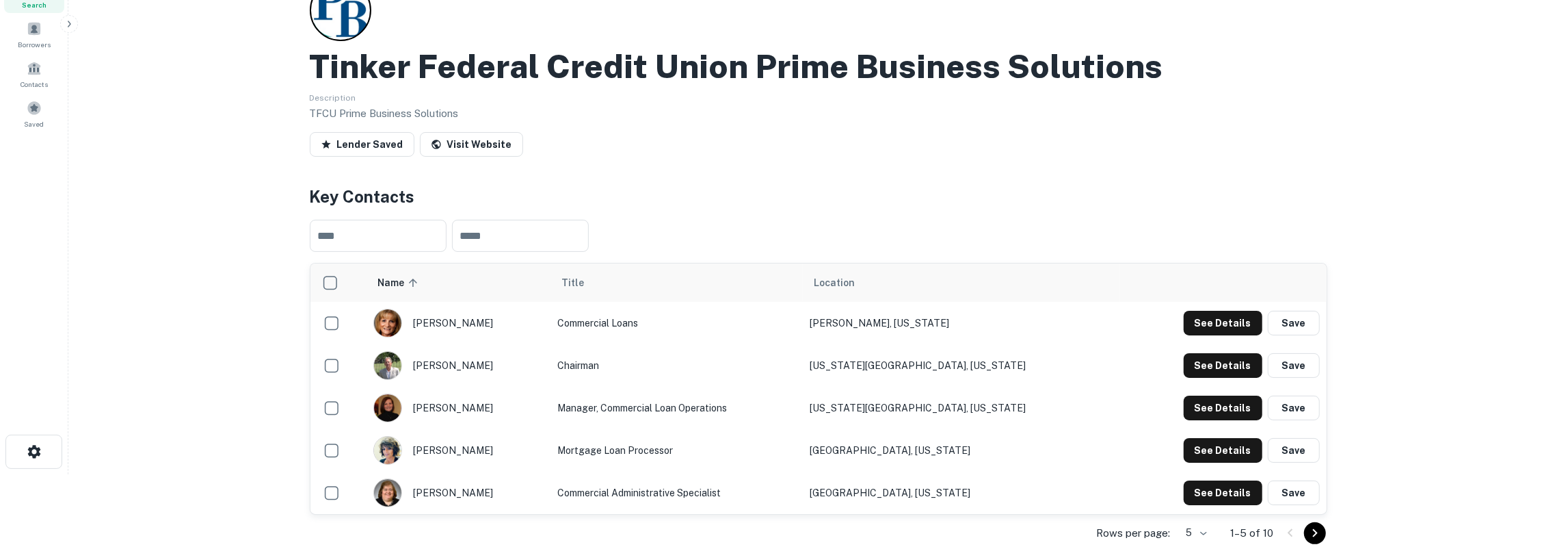
scroll to position [71, 0]
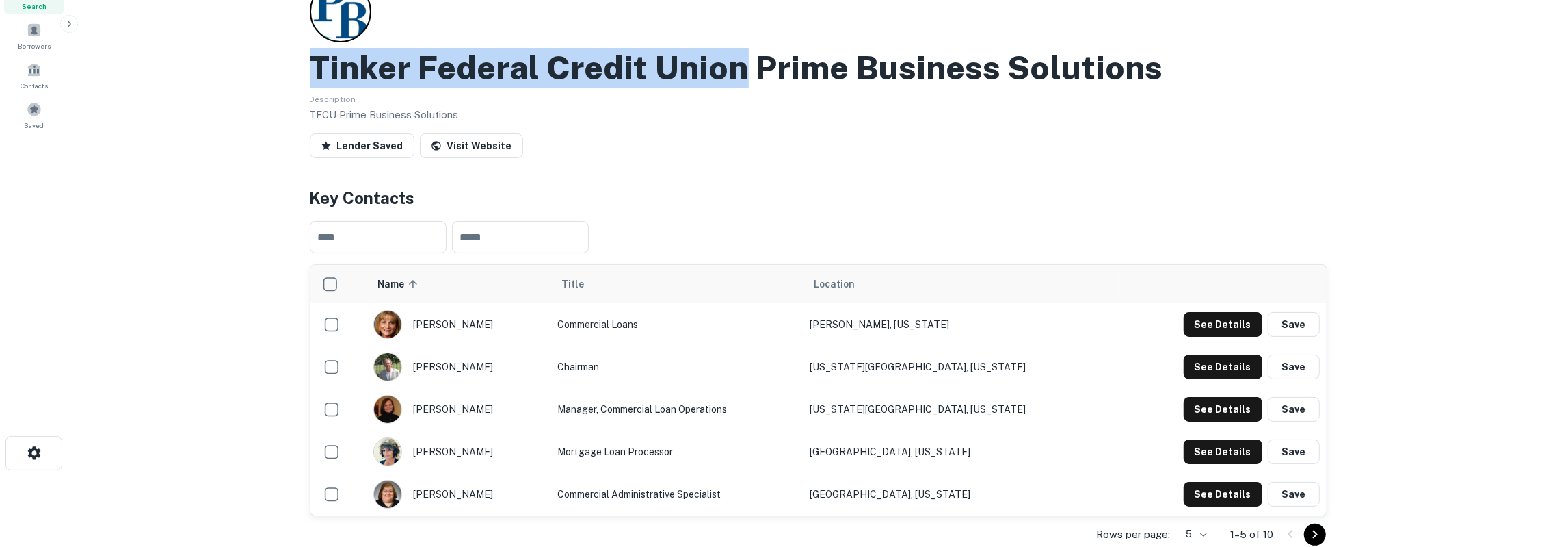
drag, startPoint x: 315, startPoint y: 64, endPoint x: 740, endPoint y: 70, distance: 425.0
click at [740, 70] on h2 "Tinker Federal Credit Union Prime Business Solutions" at bounding box center [736, 67] width 854 height 39
click at [1227, 325] on button "See Details" at bounding box center [1223, 324] width 79 height 25
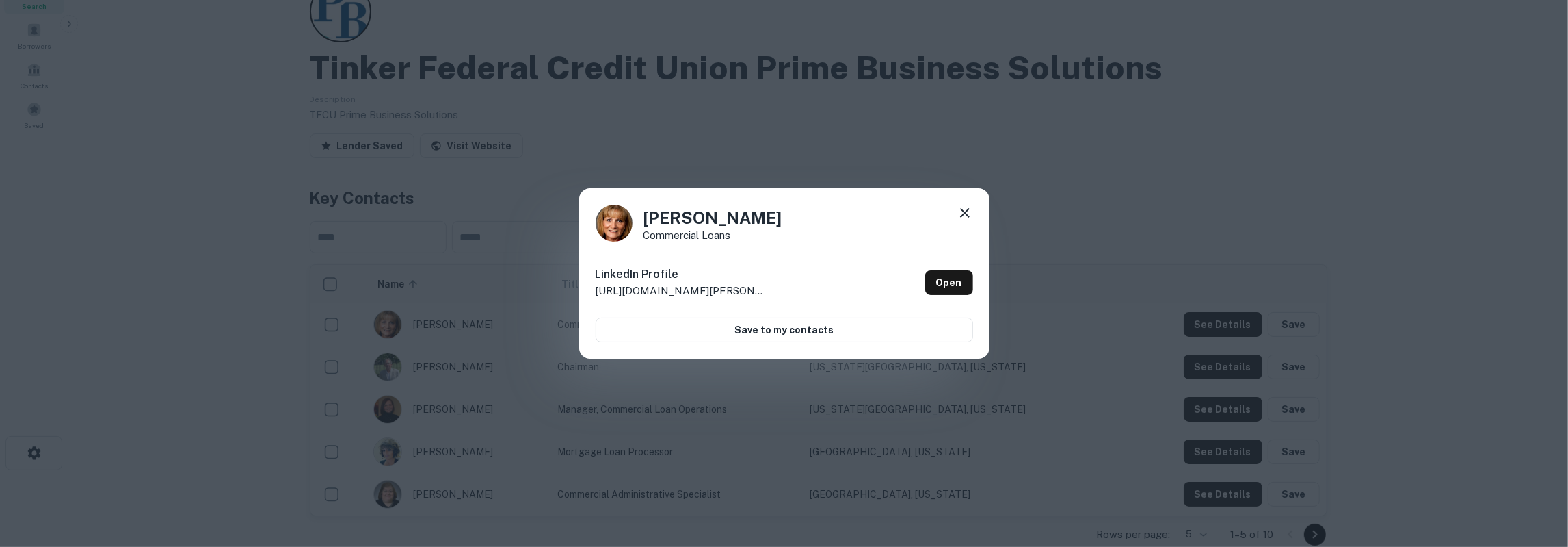
click at [720, 292] on p "http://www.linkedin.com/in/jan-folmar-4b042560" at bounding box center [681, 290] width 171 height 16
click at [959, 290] on link "Open" at bounding box center [949, 283] width 48 height 25
click at [958, 217] on icon at bounding box center [965, 212] width 16 height 16
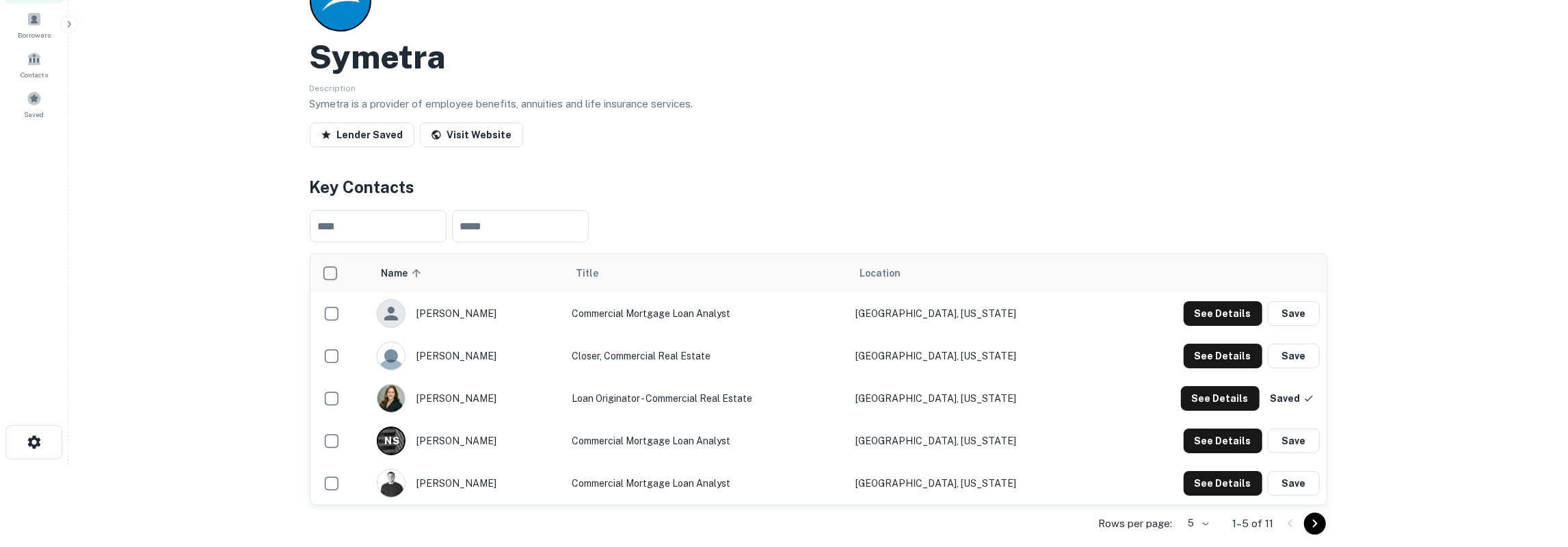
scroll to position [142, 0]
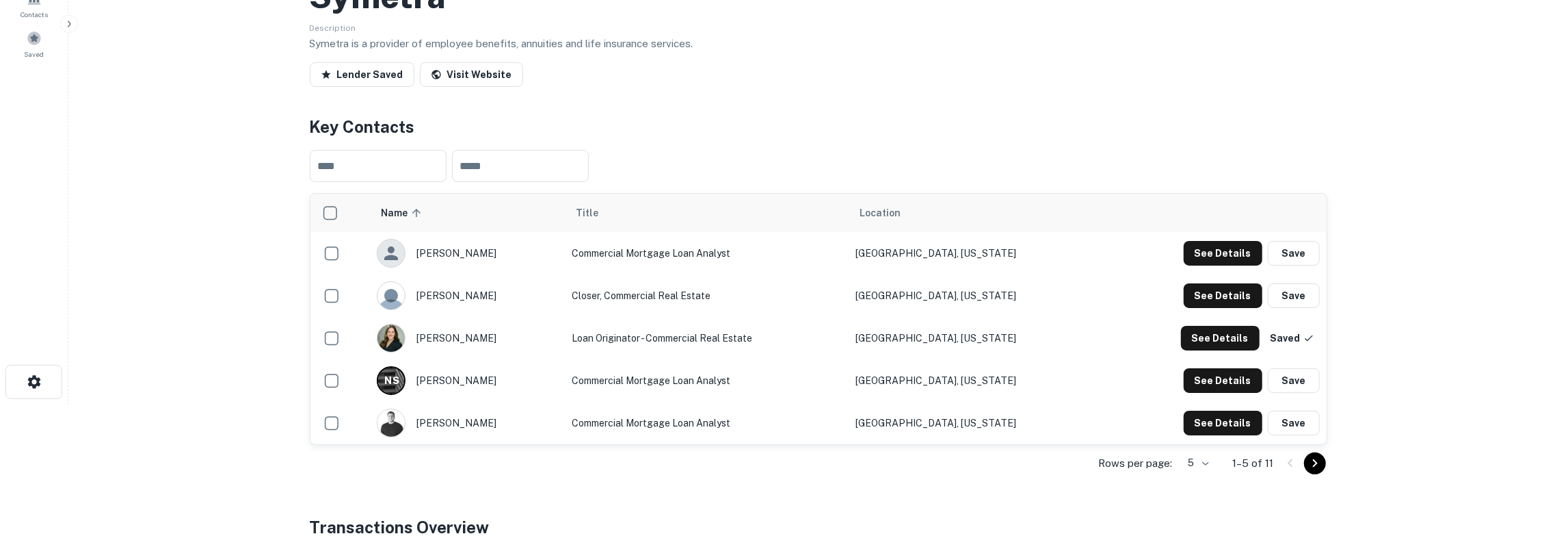
click at [1213, 404] on body "Search Borrowers Contacts Saved Back to search Symetra Description Symetra is a…" at bounding box center [784, 131] width 1568 height 547
click at [1201, 495] on li "25" at bounding box center [1196, 493] width 36 height 25
